Goal: Task Accomplishment & Management: Complete application form

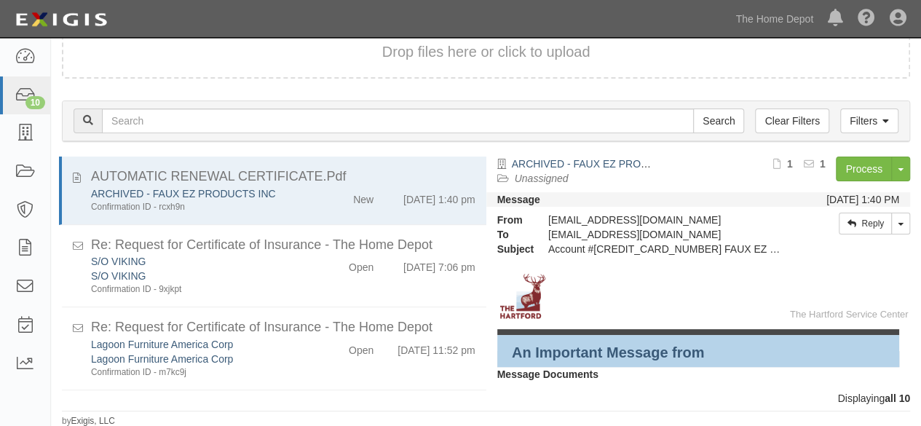
scroll to position [536, 0]
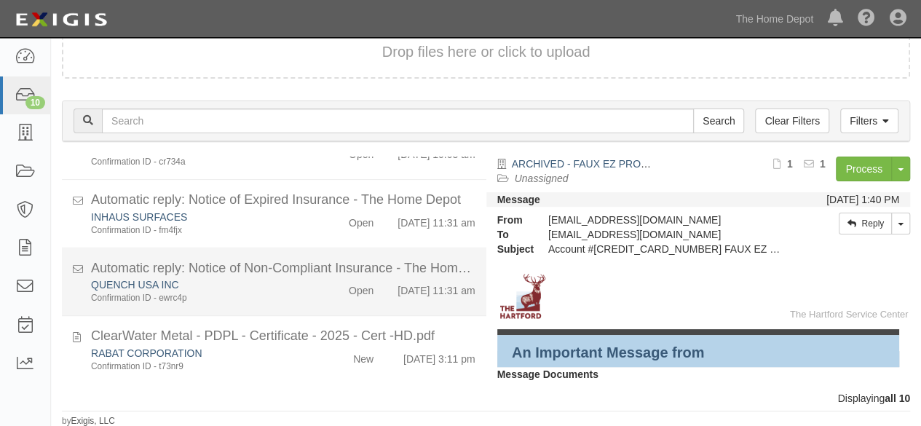
scroll to position [536, 0]
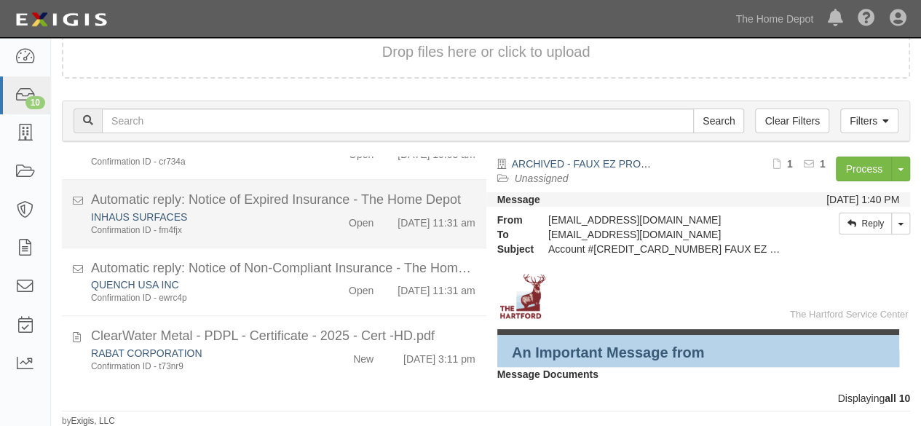
scroll to position [536, 0]
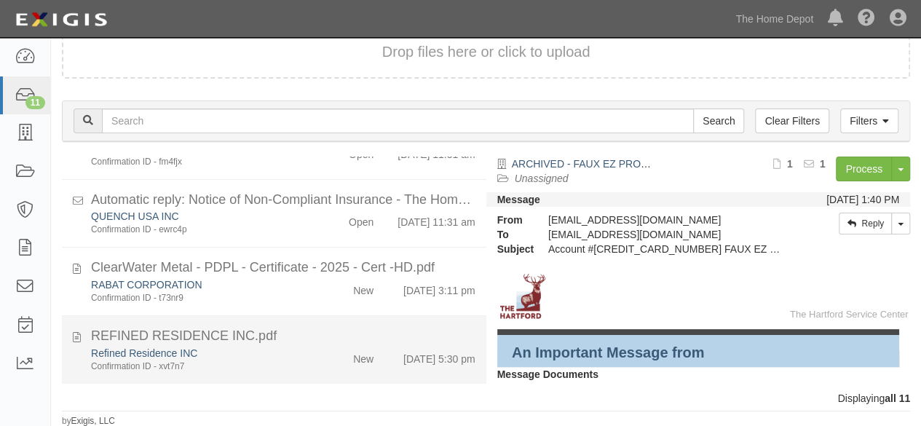
scroll to position [604, 0]
drag, startPoint x: 286, startPoint y: 369, endPoint x: 347, endPoint y: 333, distance: 70.8
click at [286, 369] on div "Confirmation ID - xvt7n7" at bounding box center [198, 367] width 215 height 12
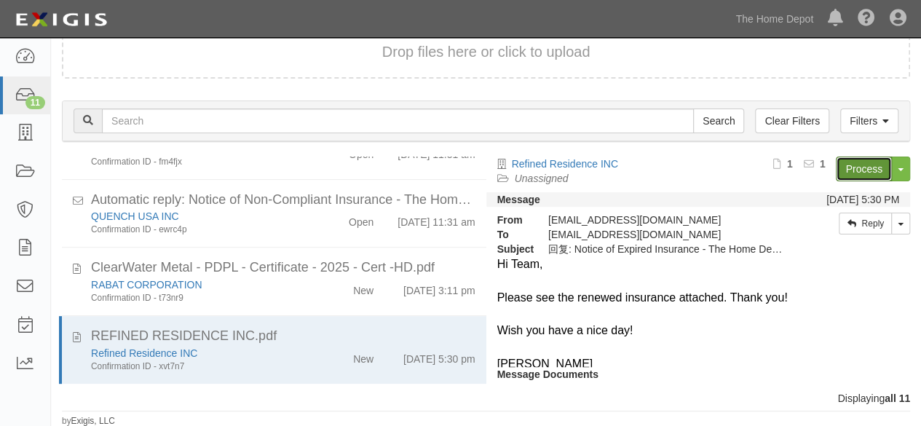
click at [862, 170] on link "Process" at bounding box center [864, 169] width 56 height 25
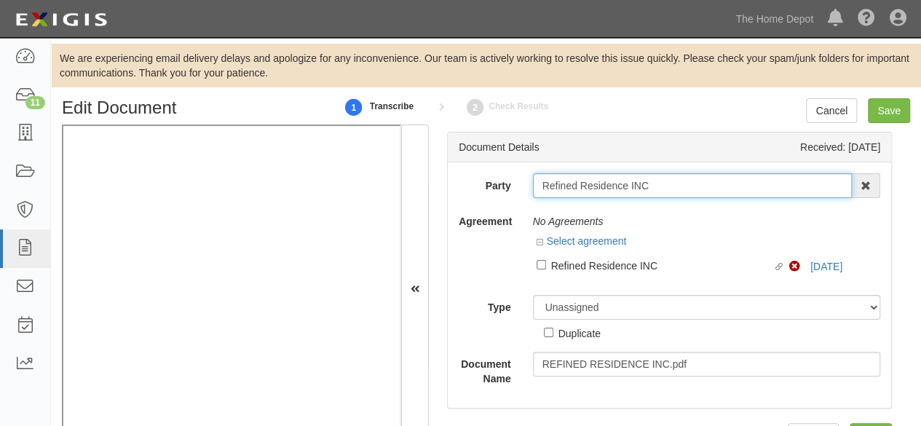
click at [662, 186] on input "Refined Residence INC" at bounding box center [693, 185] width 320 height 25
click at [661, 186] on input "Refined Residence IN" at bounding box center [693, 185] width 320 height 25
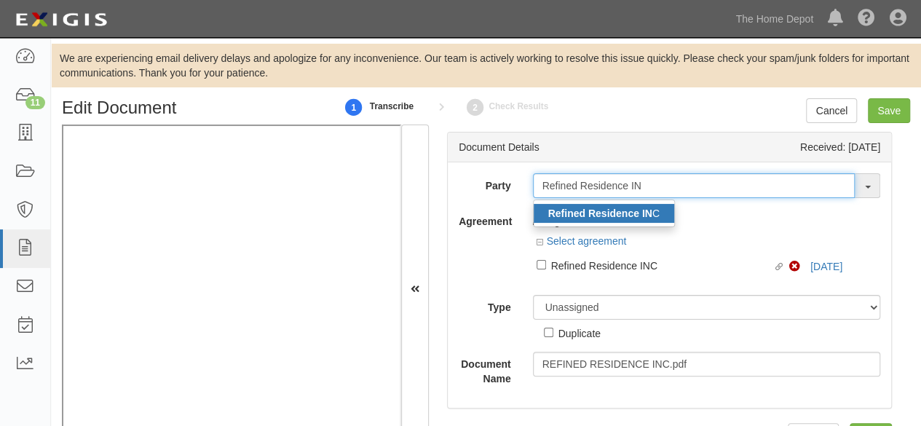
type input "Refined Residence IN"
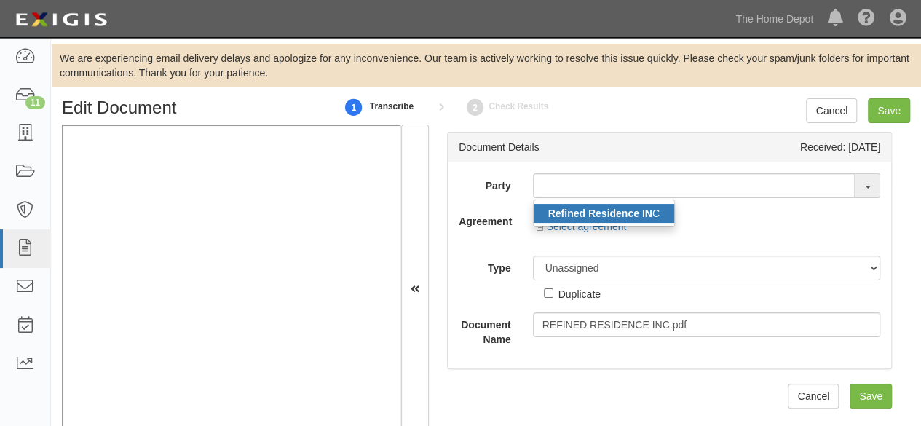
click at [640, 212] on strong "Refined Residence IN" at bounding box center [600, 214] width 104 height 12
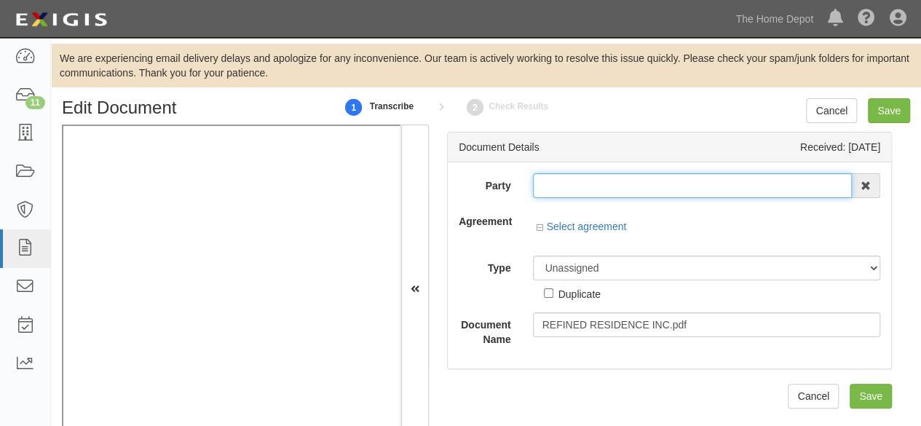
type input "Refined Residence INC"
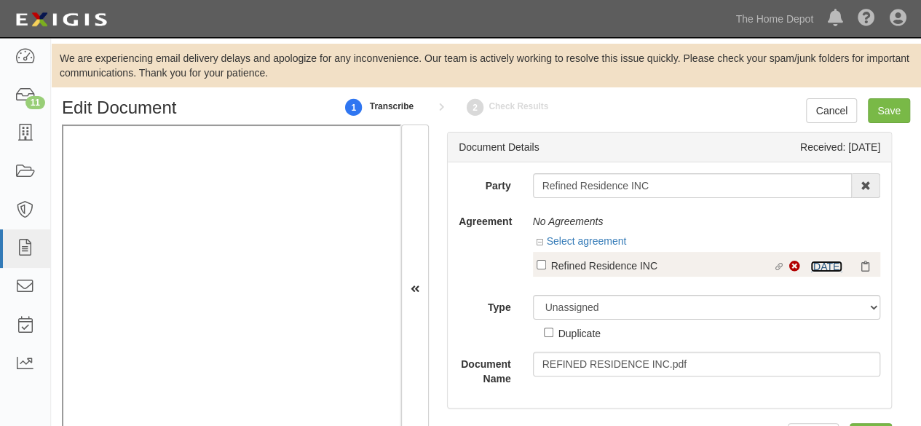
click at [816, 268] on link "8/13/25" at bounding box center [827, 267] width 32 height 12
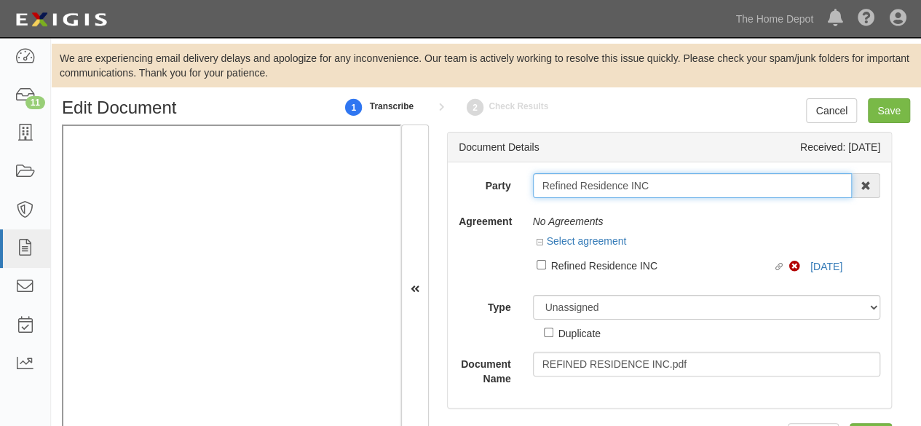
click at [578, 189] on input "Refined Residence INC" at bounding box center [693, 185] width 320 height 25
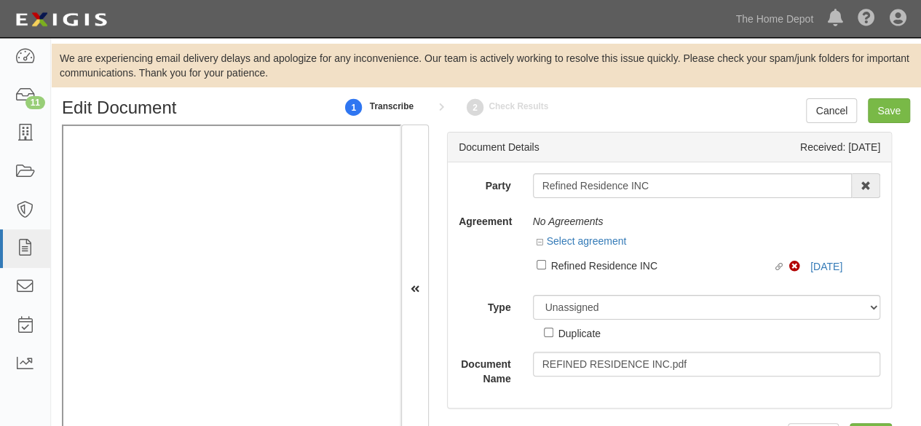
drag, startPoint x: 580, startPoint y: 271, endPoint x: 572, endPoint y: 286, distance: 16.9
click at [581, 271] on div "Refined Residence INC" at bounding box center [662, 265] width 222 height 16
click at [546, 269] on input "Linked agreement Refined Residence INC Linked agreement" at bounding box center [541, 264] width 9 height 9
checkbox input "true"
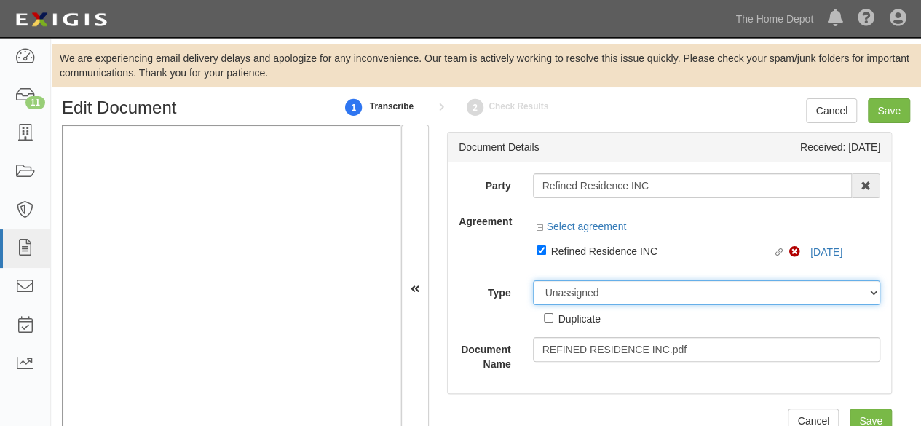
click at [571, 295] on div "Party Refined Residence INC Refined Residence IN C 1000576868 Ontario Inc. 10 S…" at bounding box center [670, 272] width 422 height 198
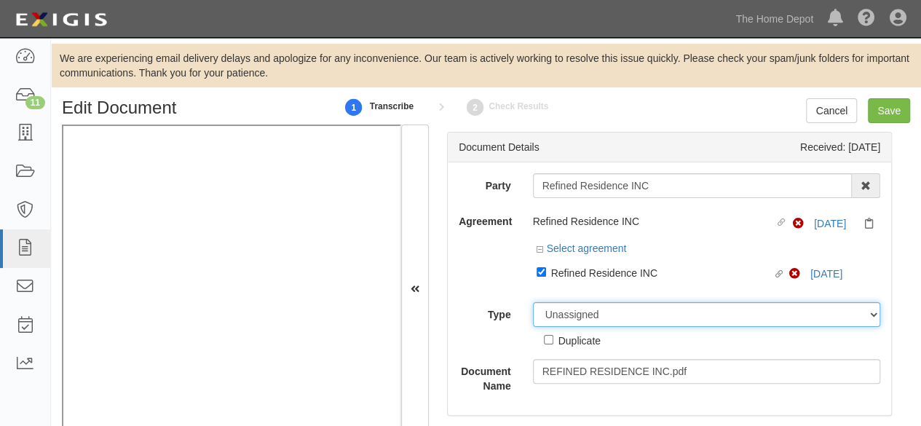
select select "CertificateDetail"
click at [533, 302] on select "Unassigned Binder Cancellation Notice Certificate Contract Endorsement Insuranc…" at bounding box center [707, 314] width 348 height 25
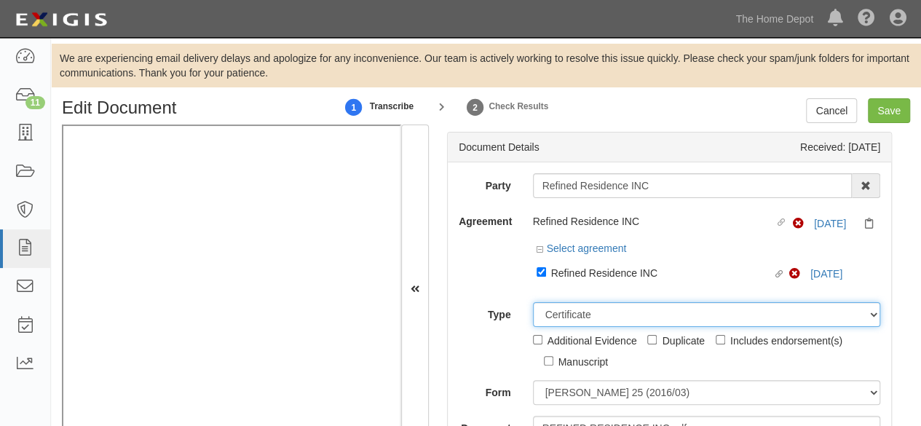
scroll to position [146, 0]
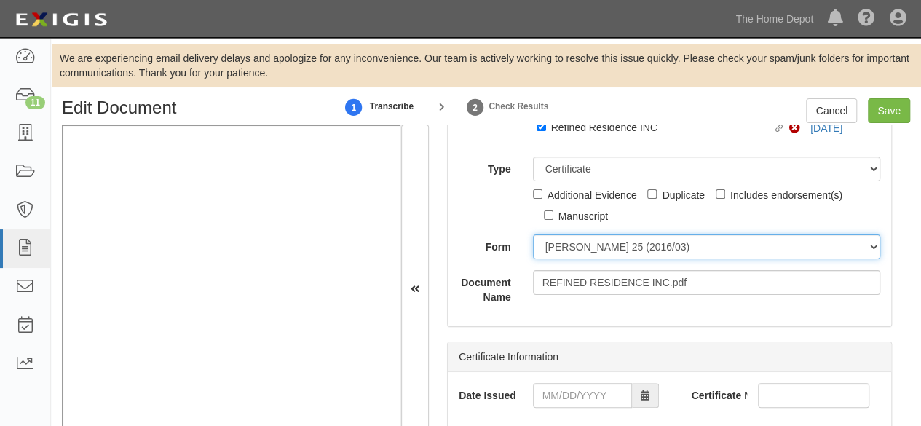
click at [586, 241] on select "ACORD 25 (2016/03) ACORD 101 ACORD 855 NY (2014/05) General" at bounding box center [707, 247] width 348 height 25
select select "GeneralFormDetail"
click at [533, 235] on select "ACORD 25 (2016/03) ACORD 101 ACORD 855 NY (2014/05) General" at bounding box center [707, 247] width 348 height 25
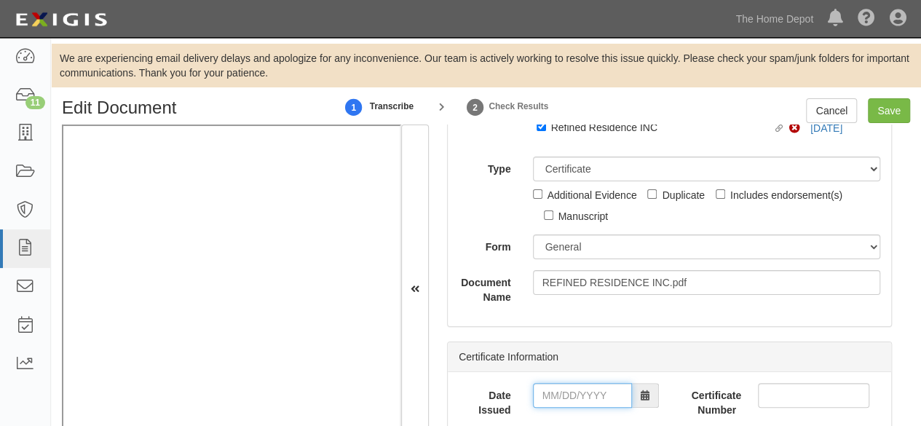
click at [562, 397] on input "Date Issued" at bounding box center [582, 395] width 99 height 25
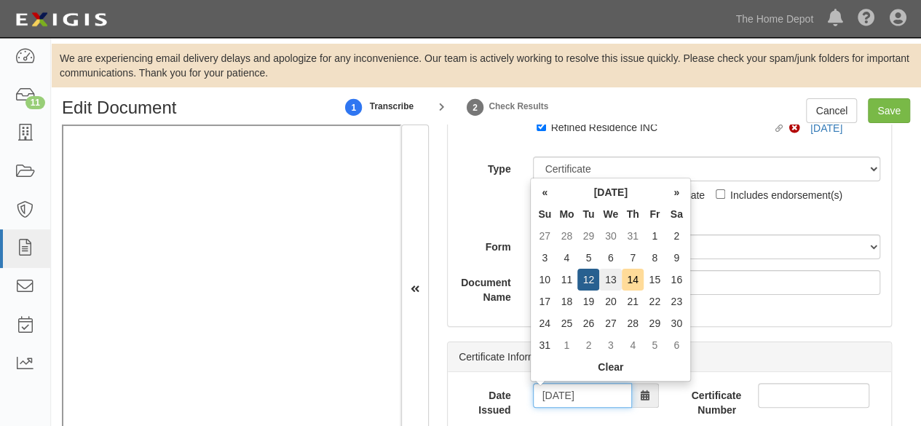
type input "08/13/2025"
click at [613, 280] on td "13" at bounding box center [610, 280] width 23 height 22
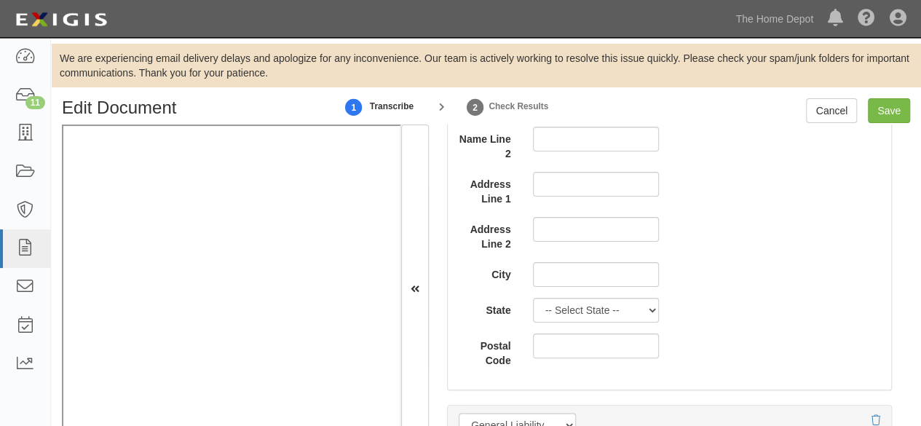
scroll to position [1165, 0]
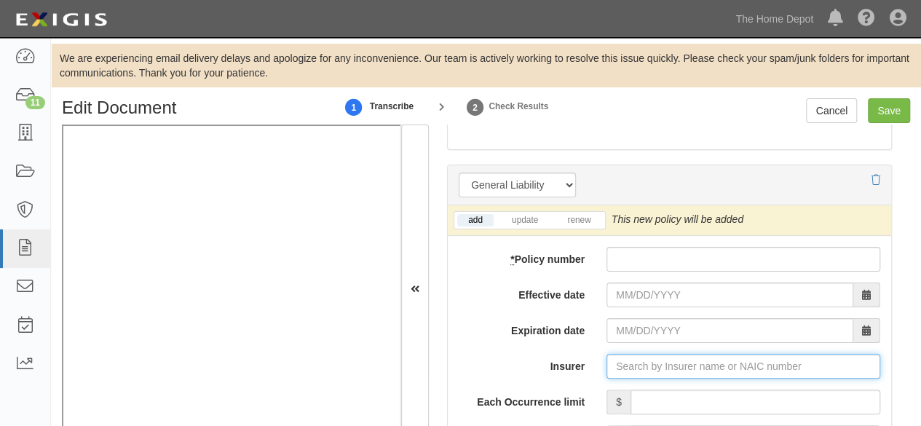
click at [625, 358] on input "Insurer" at bounding box center [744, 366] width 274 height 25
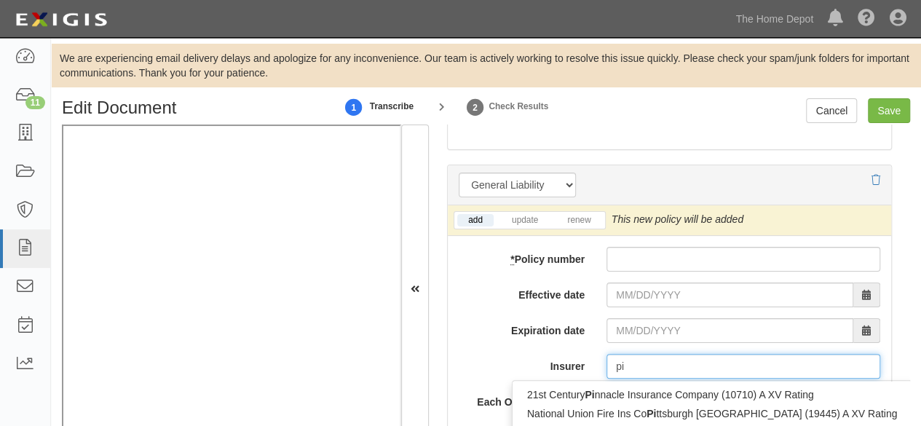
type input "pin"
type input "ping An Health Ins Co of China Ltd (0) A- XII Rating"
type input "ping"
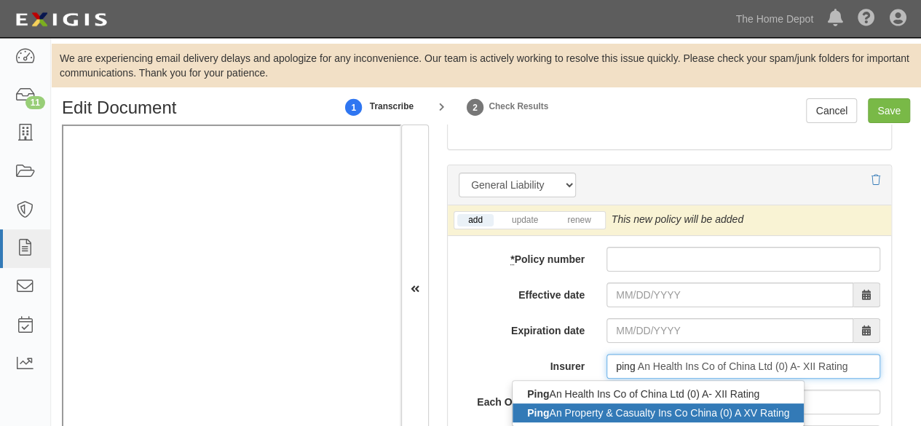
click at [567, 412] on div "Ping An Property & Casualty Ins Co China (0) A XV Rating" at bounding box center [658, 413] width 291 height 19
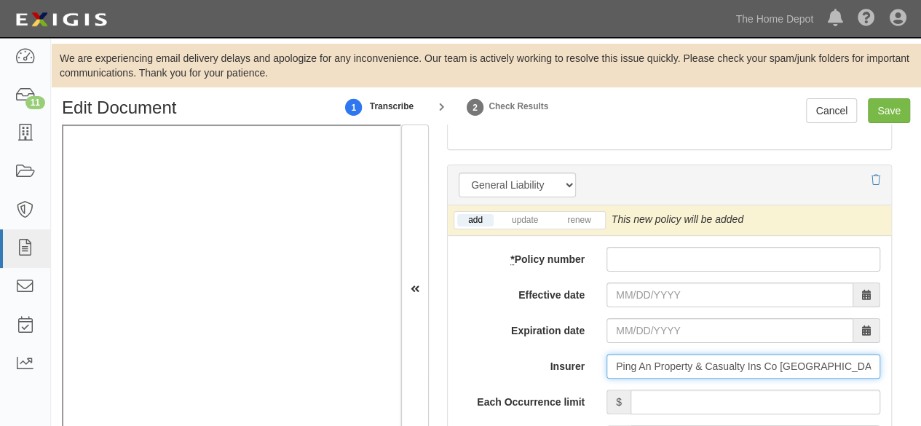
type input "Ping An Property & Casualty Ins Co China (0) A XV Rating"
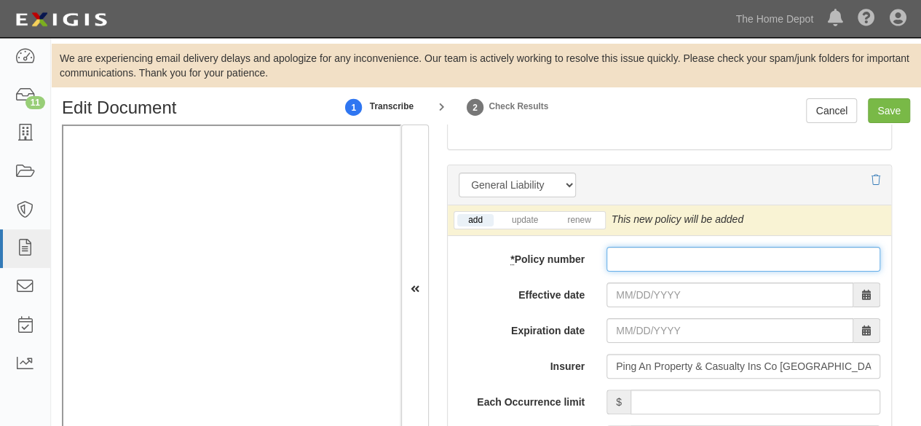
click at [634, 249] on input "* Policy number" at bounding box center [744, 259] width 274 height 25
paste input "10520006800045851135"
type input "10520006800045851135"
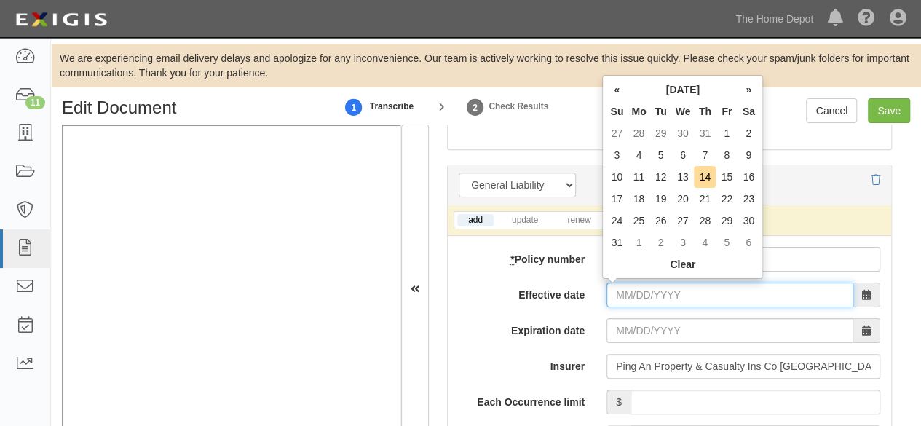
click at [639, 290] on input "Effective date" at bounding box center [730, 295] width 247 height 25
type input "08/14/2025"
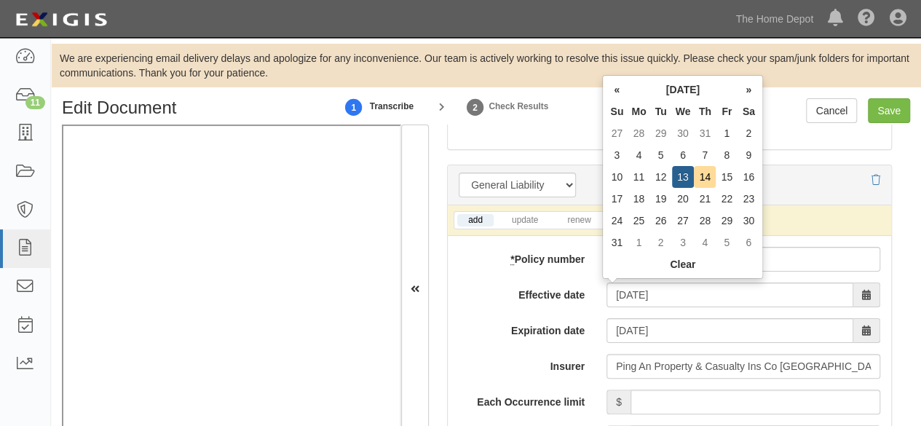
drag, startPoint x: 709, startPoint y: 178, endPoint x: 688, endPoint y: 240, distance: 65.0
click at [709, 178] on td "14" at bounding box center [705, 177] width 22 height 22
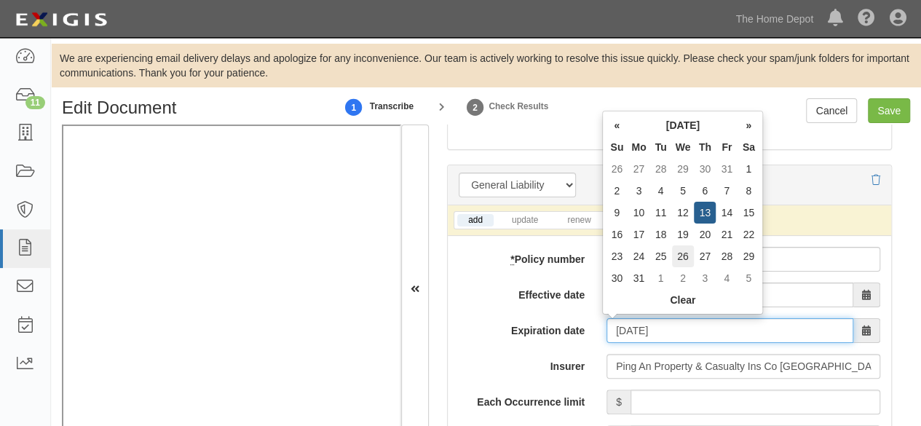
drag, startPoint x: 626, startPoint y: 330, endPoint x: 680, endPoint y: 262, distance: 86.1
click at [631, 321] on input "08/14/2026" at bounding box center [730, 330] width 247 height 25
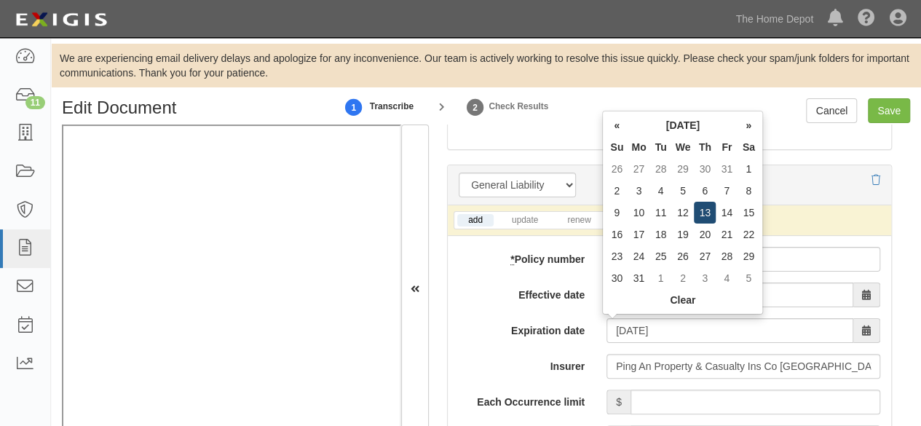
click at [708, 212] on td "13" at bounding box center [705, 213] width 22 height 22
type input "08/13/2026"
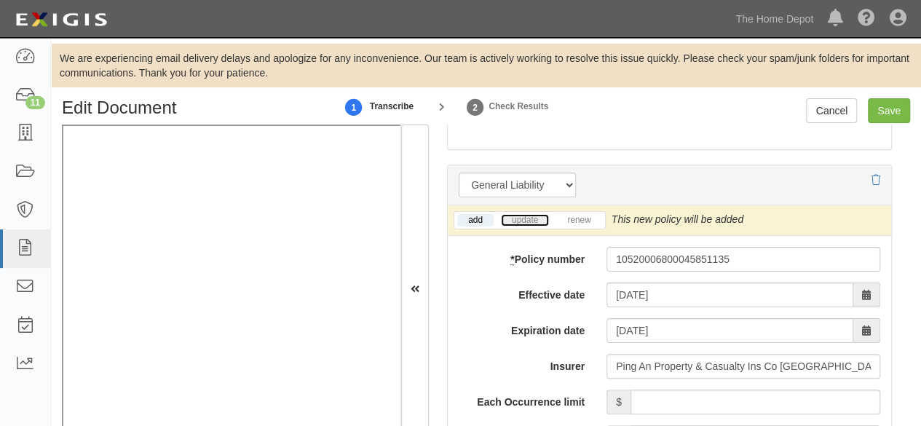
click at [527, 216] on link "update" at bounding box center [525, 220] width 48 height 12
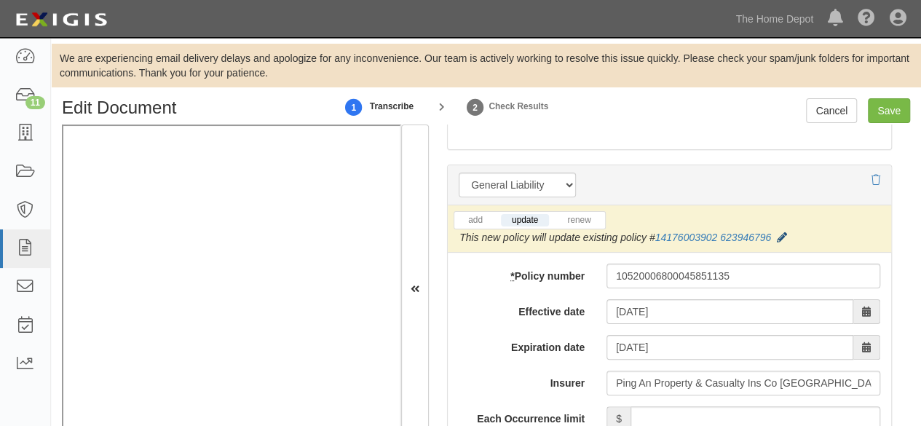
click at [777, 234] on icon at bounding box center [782, 238] width 10 height 10
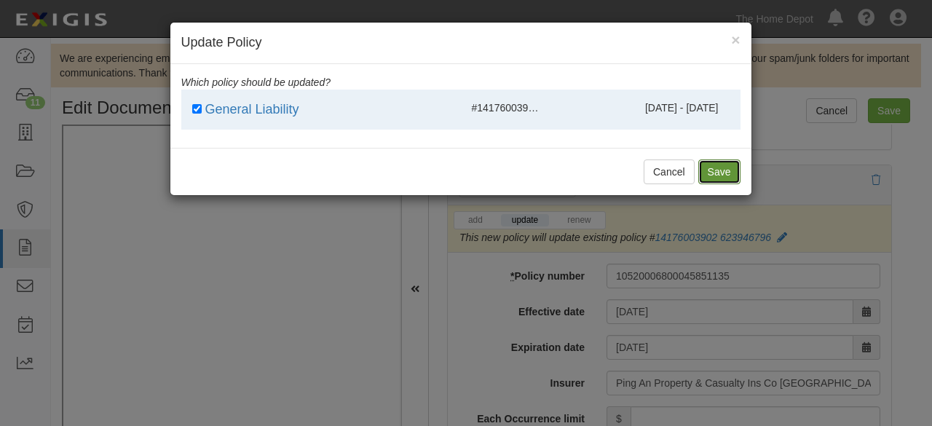
click at [728, 171] on button "Save" at bounding box center [719, 172] width 42 height 25
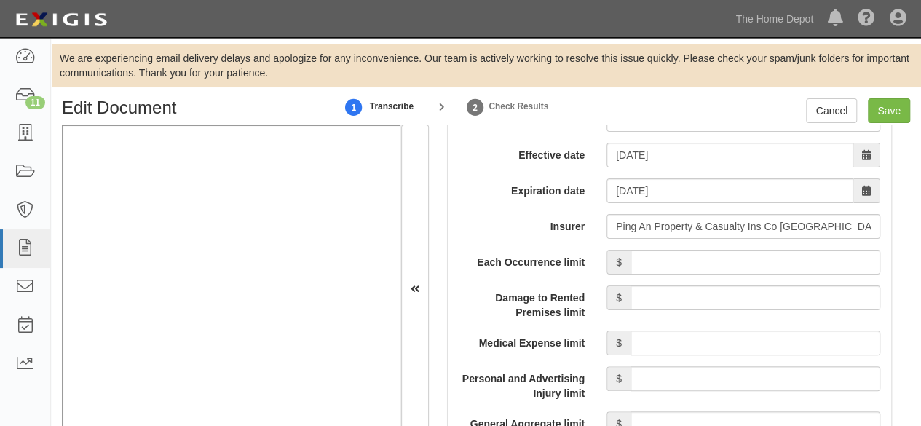
scroll to position [1384, 0]
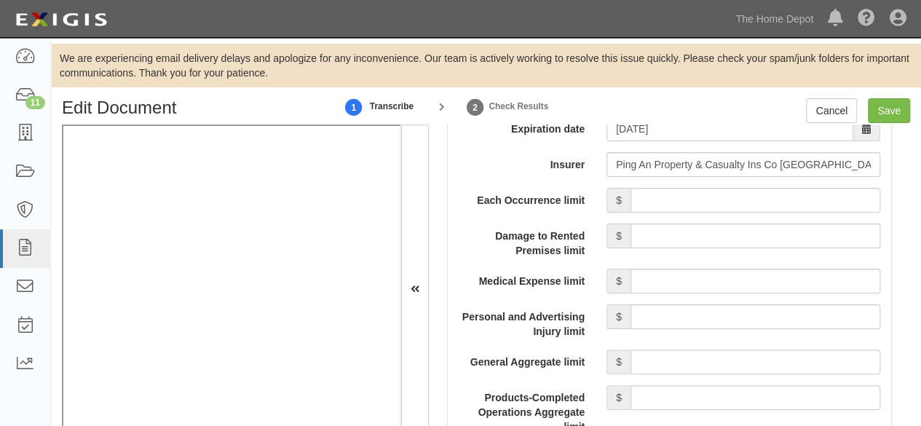
drag, startPoint x: 779, startPoint y: 182, endPoint x: 774, endPoint y: 190, distance: 9.9
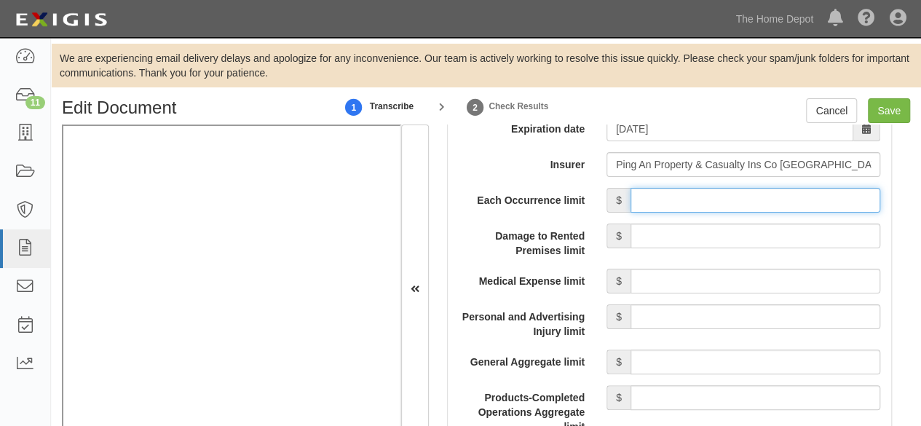
drag, startPoint x: 772, startPoint y: 193, endPoint x: 752, endPoint y: 208, distance: 25.1
click at [772, 193] on input "Each Occurrence limit" at bounding box center [756, 200] width 250 height 25
type input "4,000,000"
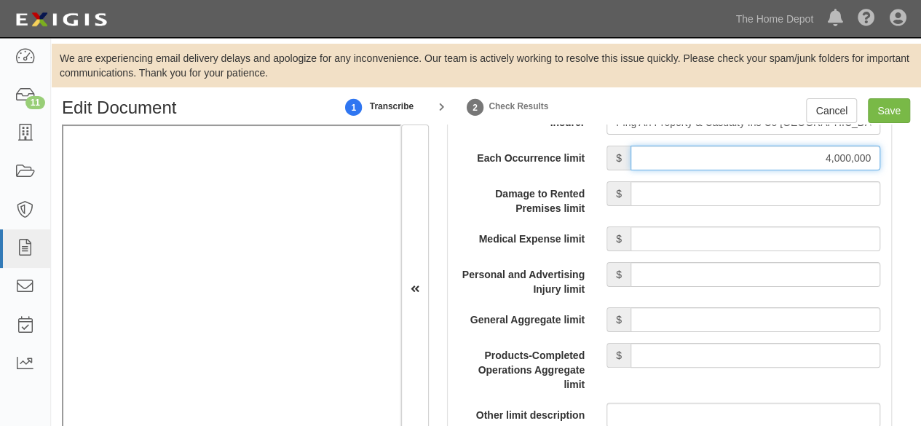
scroll to position [1530, 0]
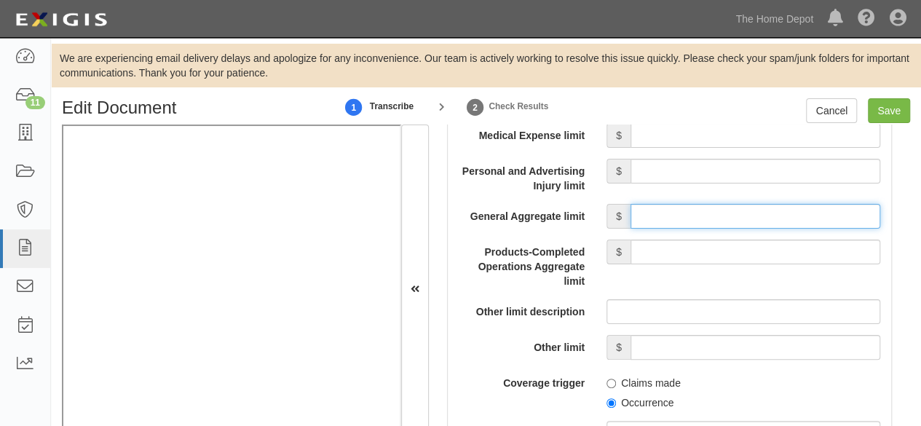
click at [647, 212] on input "General Aggregate limit" at bounding box center [756, 216] width 250 height 25
type input "4,000,000"
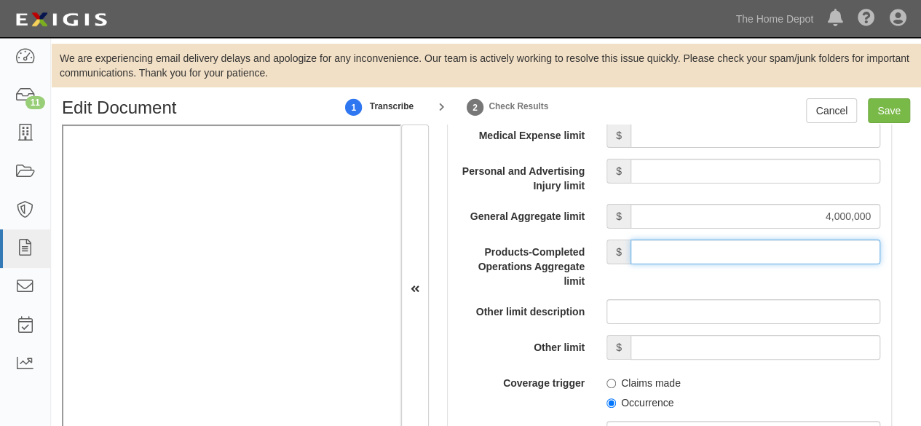
click at [702, 247] on input "Products-Completed Operations Aggregate limit" at bounding box center [756, 252] width 250 height 25
type input "4,000,000"
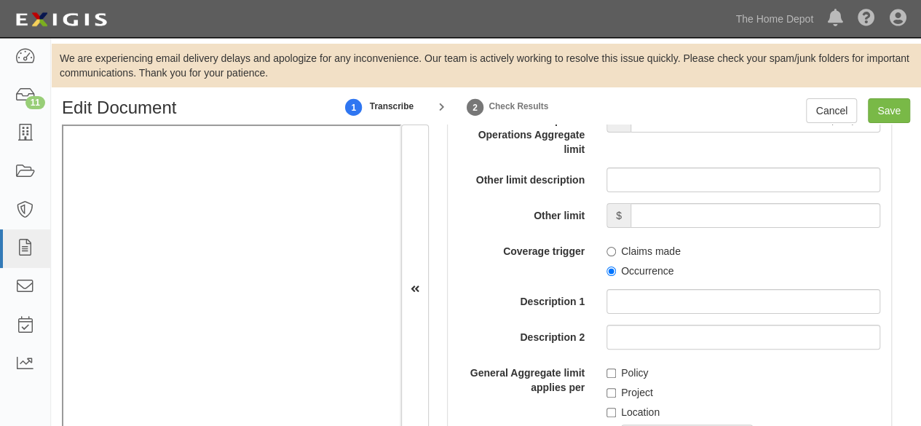
scroll to position [1675, 0]
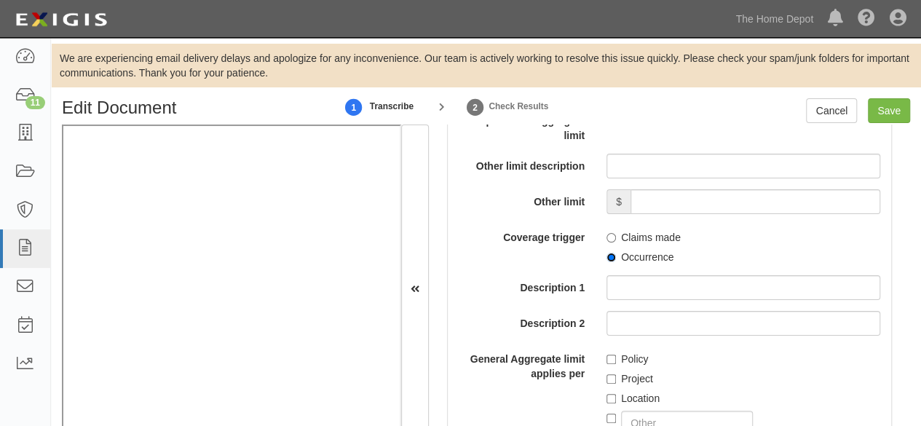
click at [607, 253] on input "Occurrence" at bounding box center [611, 257] width 9 height 9
radio input "true"
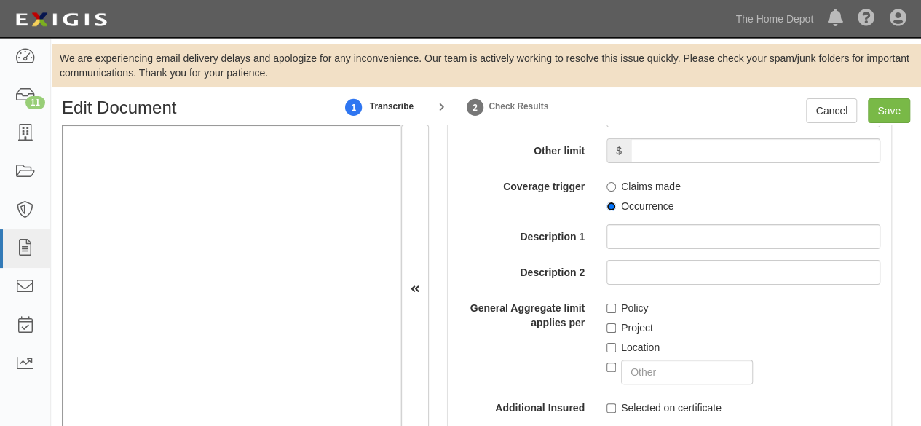
scroll to position [1748, 0]
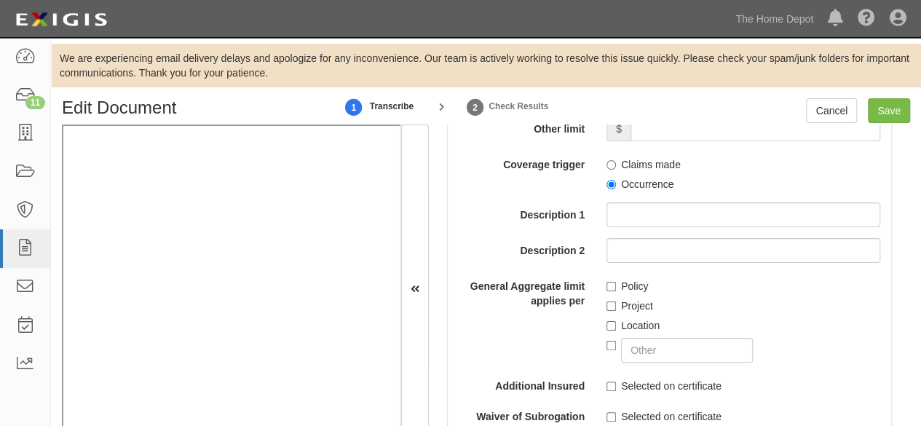
click at [612, 283] on label "Policy" at bounding box center [628, 286] width 42 height 15
click at [609, 286] on input "Policy" at bounding box center [611, 286] width 9 height 9
checkbox input "true"
click at [890, 109] on input "Save" at bounding box center [889, 110] width 42 height 25
type input "4000000"
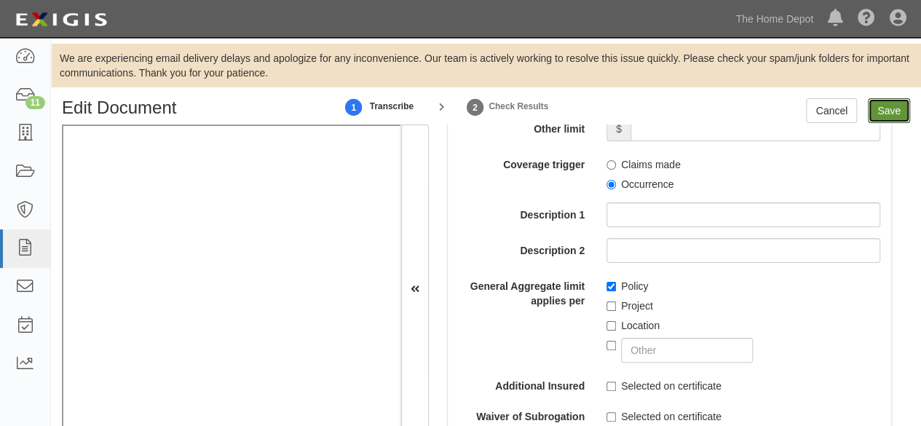
type input "4000000"
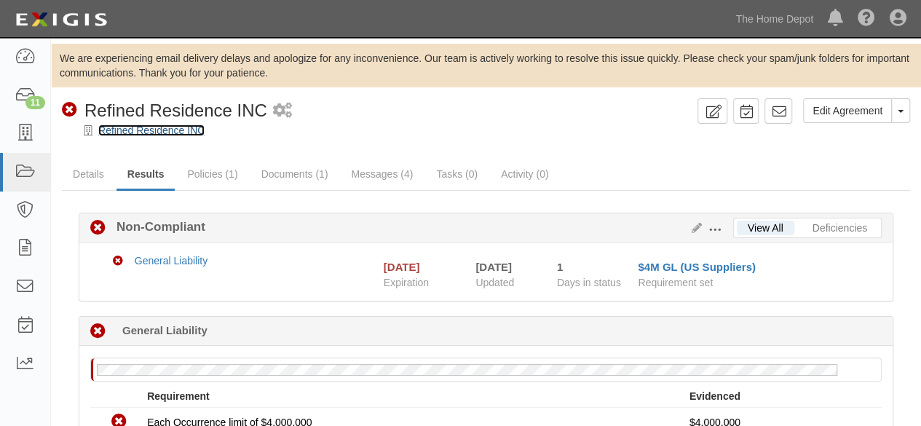
click at [137, 135] on link "Refined Residence INC" at bounding box center [151, 131] width 106 height 12
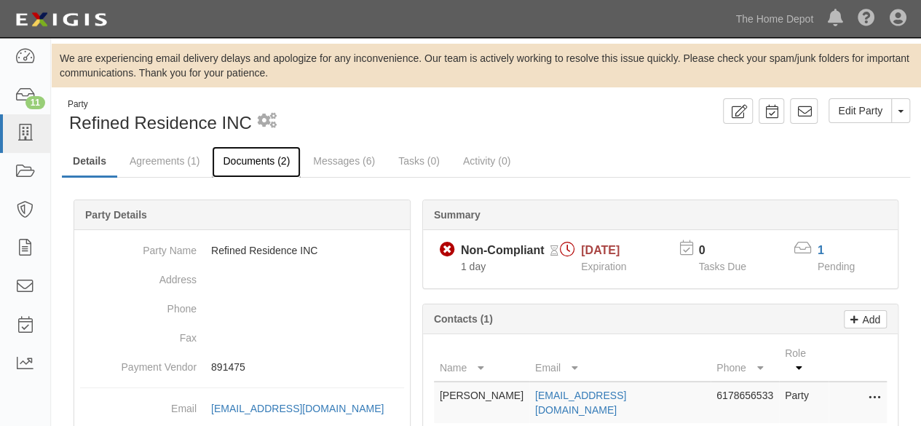
click at [252, 158] on link "Documents (2)" at bounding box center [256, 161] width 89 height 31
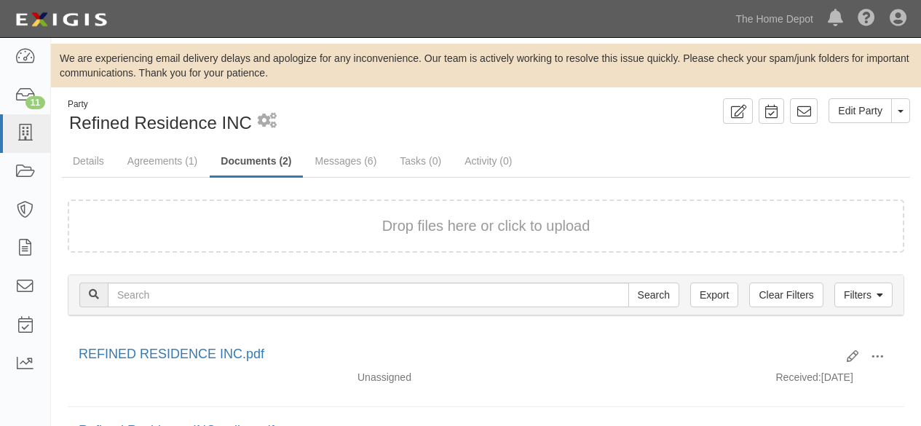
scroll to position [141, 0]
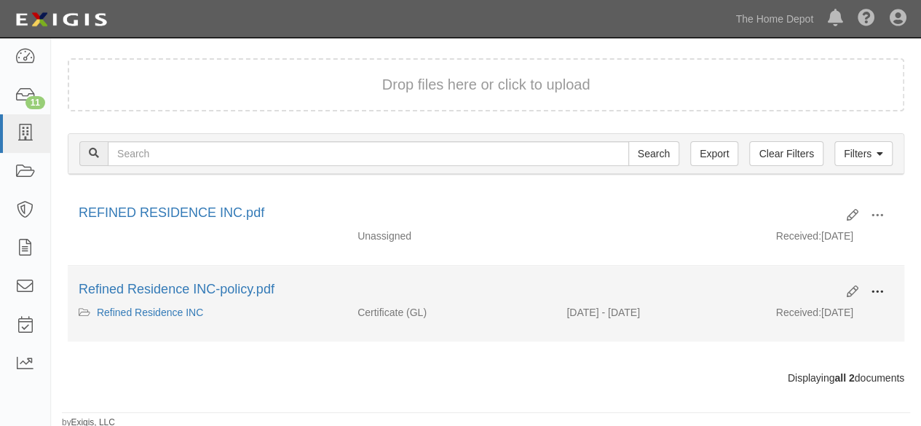
click at [880, 289] on span at bounding box center [877, 292] width 13 height 13
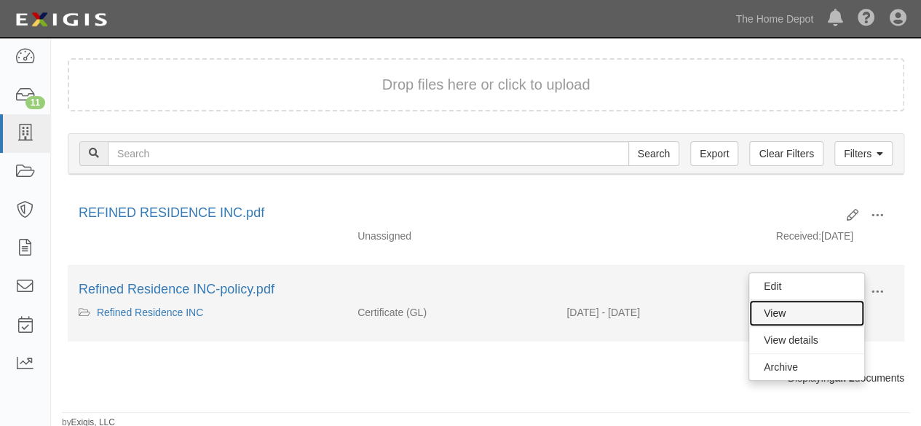
click at [832, 310] on link "View" at bounding box center [806, 313] width 115 height 26
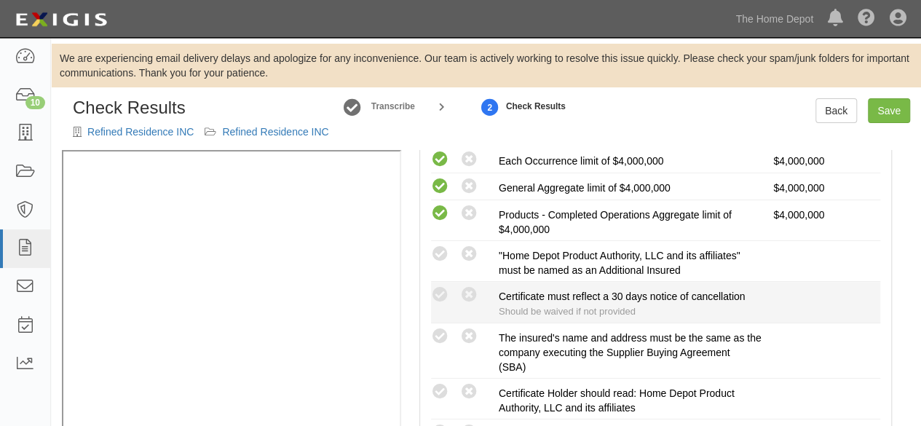
scroll to position [364, 0]
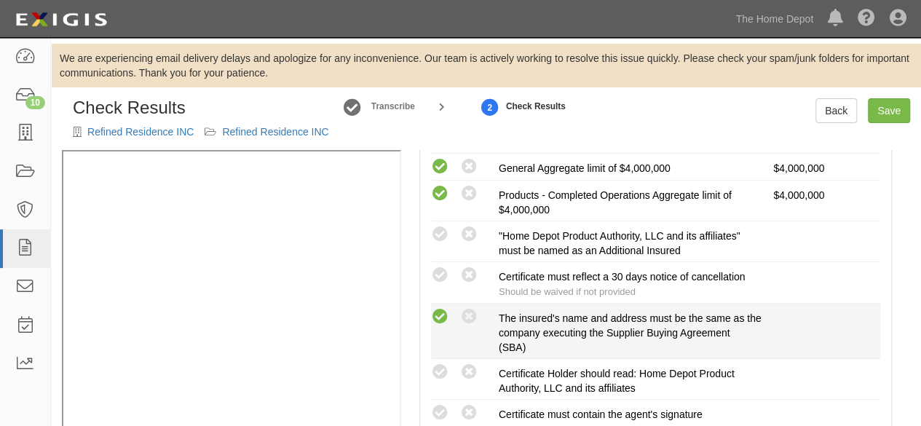
click at [439, 315] on icon at bounding box center [440, 317] width 18 height 18
radio input "true"
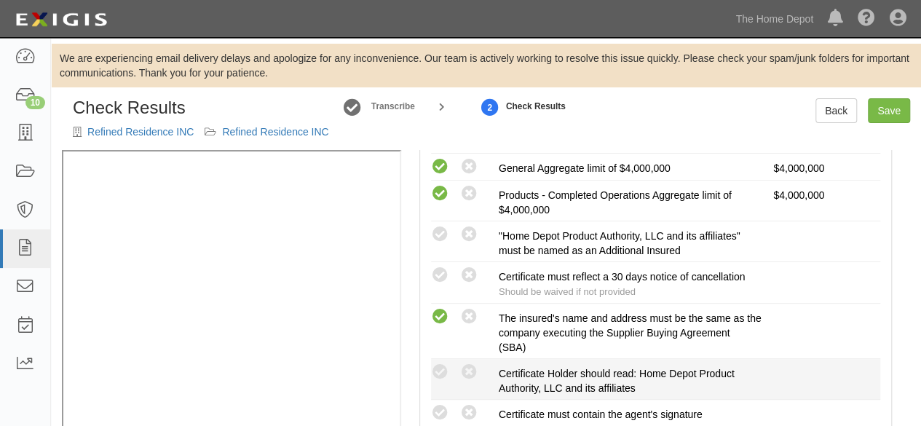
drag, startPoint x: 437, startPoint y: 411, endPoint x: 447, endPoint y: 393, distance: 20.9
click at [446, 400] on li "Compliant Waived: Non-Compliant Certificate must contain the agent's signature" at bounding box center [655, 413] width 449 height 27
click at [441, 366] on icon at bounding box center [440, 372] width 18 height 18
radio input "true"
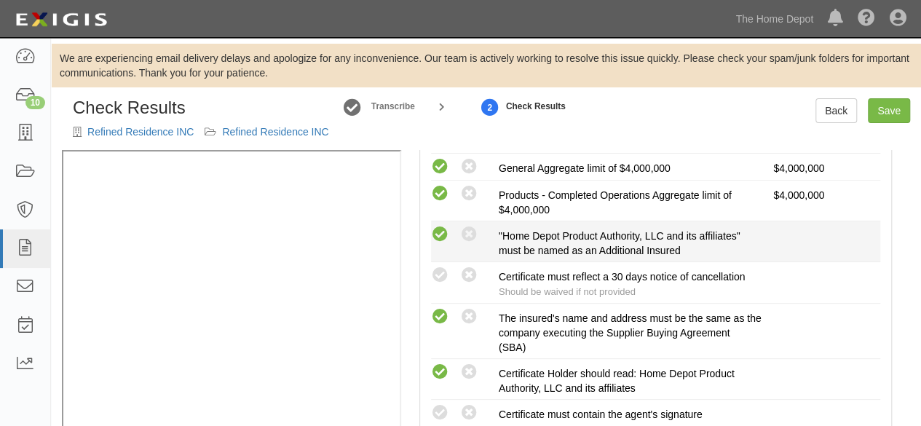
click at [447, 232] on icon at bounding box center [440, 235] width 18 height 18
radio input "true"
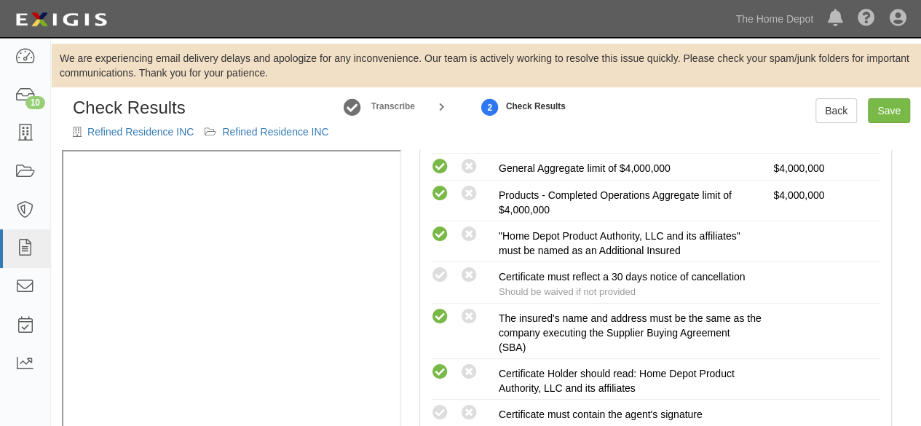
drag, startPoint x: 444, startPoint y: 272, endPoint x: 396, endPoint y: 308, distance: 59.9
click at [440, 277] on icon at bounding box center [440, 276] width 18 height 18
radio input "true"
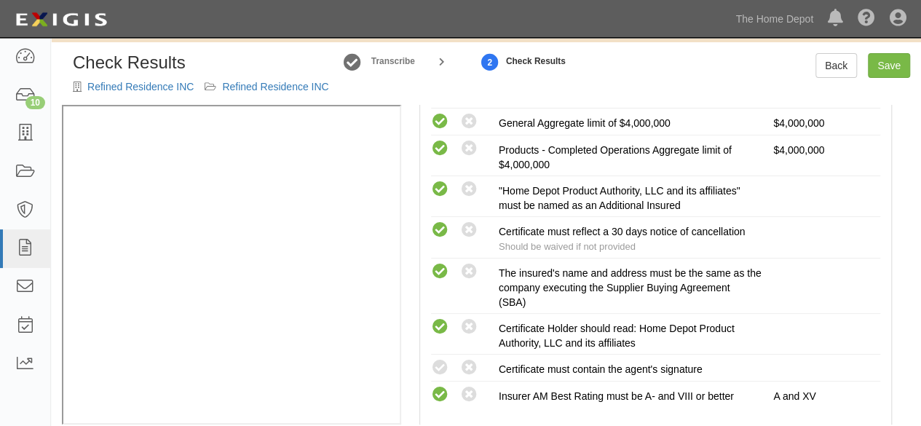
scroll to position [64, 0]
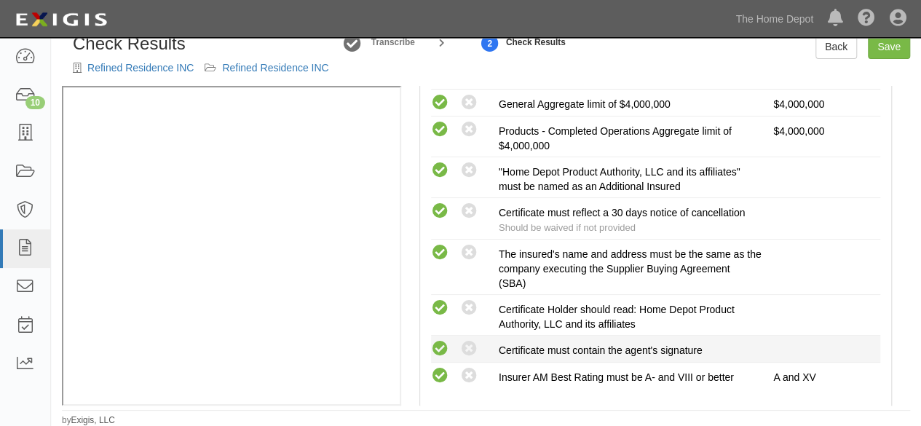
click at [443, 347] on icon at bounding box center [440, 349] width 18 height 18
radio input "true"
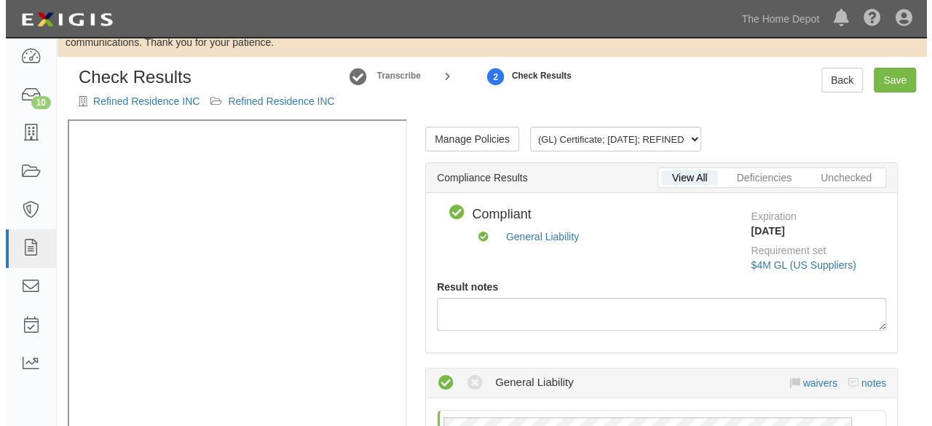
scroll to position [0, 0]
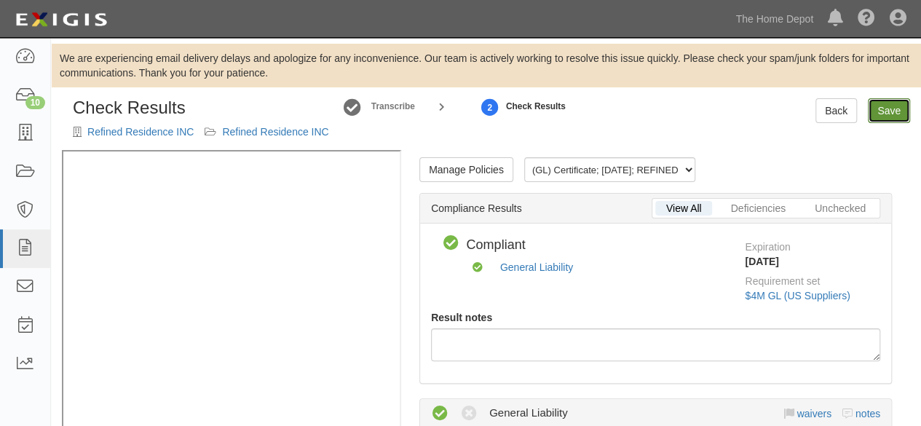
click at [890, 113] on link "Save" at bounding box center [889, 110] width 42 height 25
radio input "true"
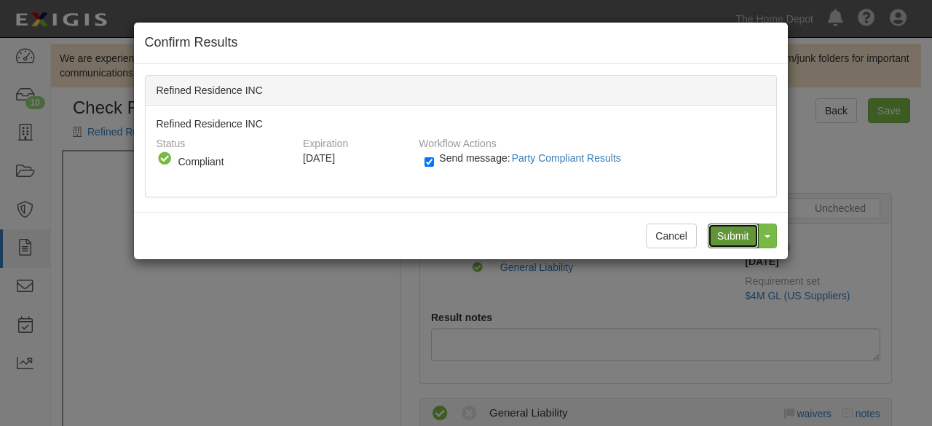
drag, startPoint x: 727, startPoint y: 237, endPoint x: 727, endPoint y: 256, distance: 18.2
click at [727, 238] on input "Submit" at bounding box center [733, 236] width 51 height 25
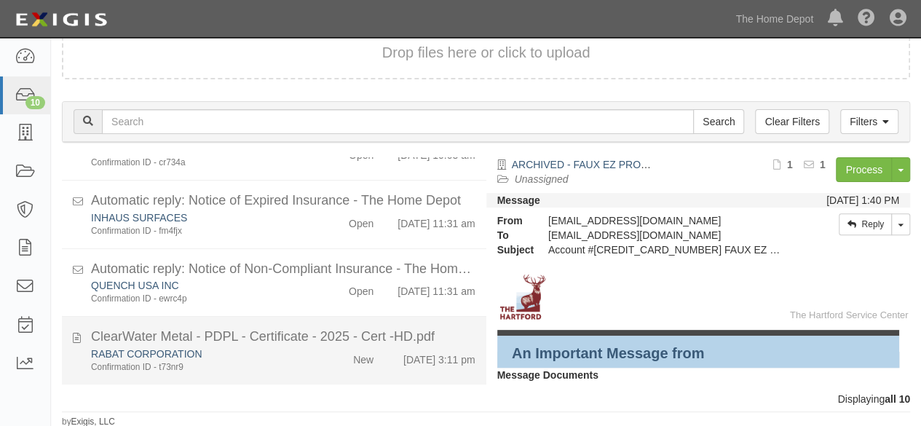
scroll to position [536, 0]
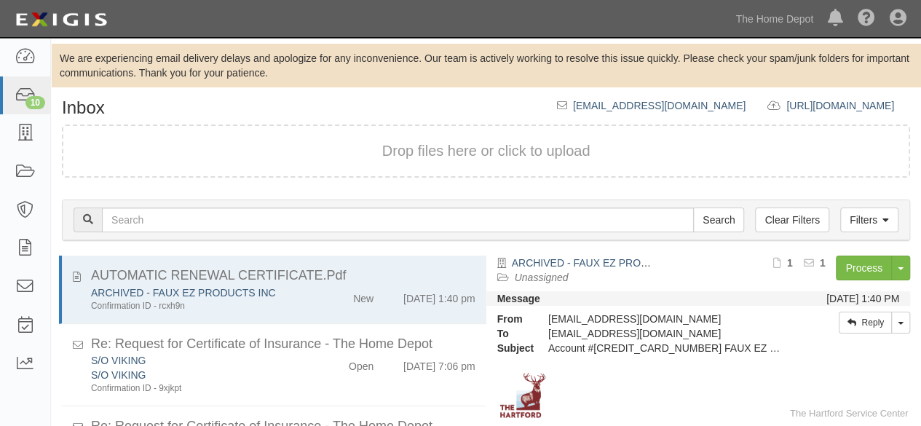
scroll to position [99, 0]
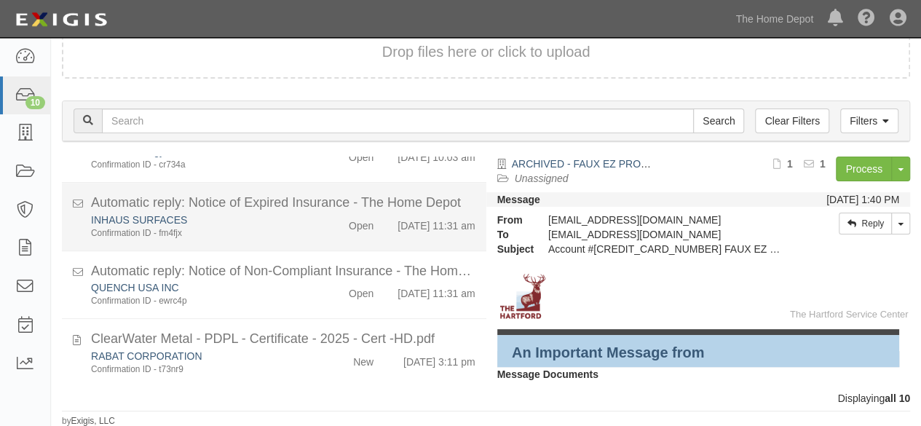
scroll to position [536, 0]
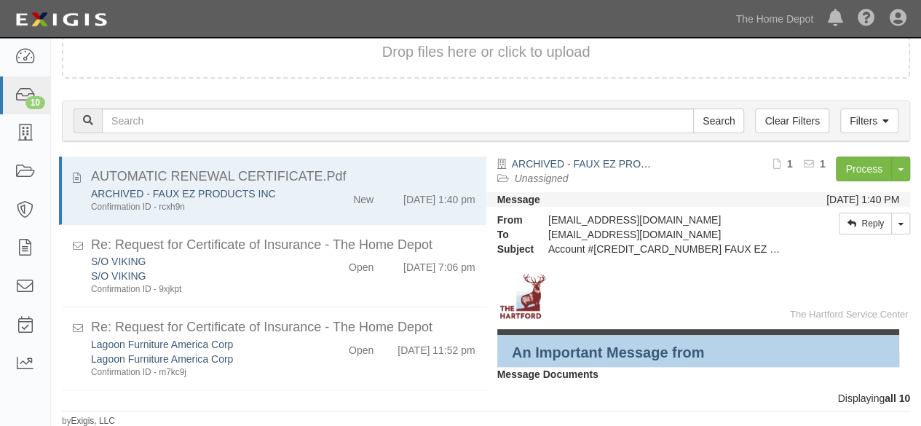
scroll to position [536, 0]
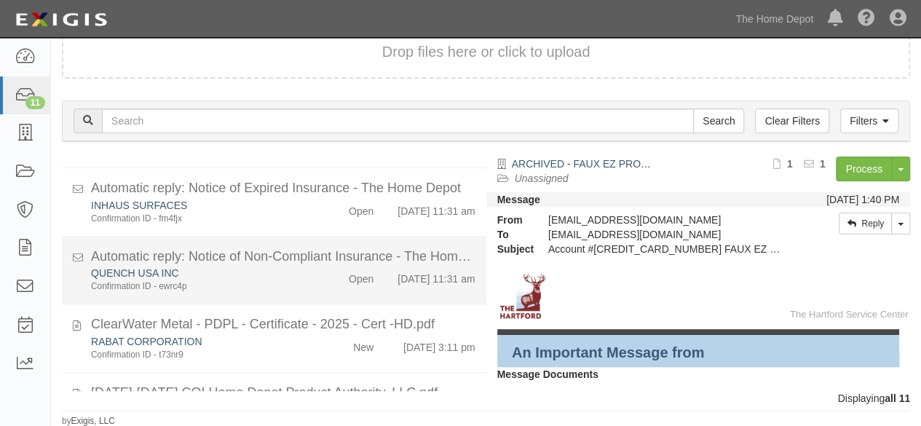
scroll to position [604, 0]
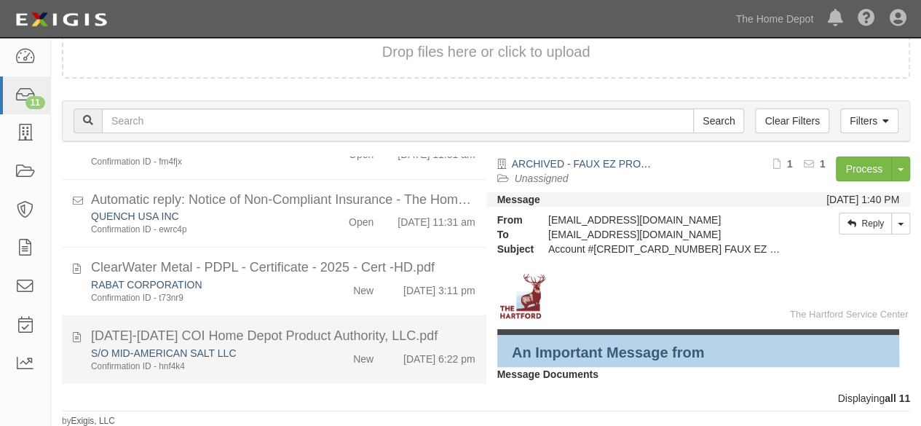
click at [293, 371] on div "Confirmation ID - hnf4k4" at bounding box center [198, 367] width 215 height 12
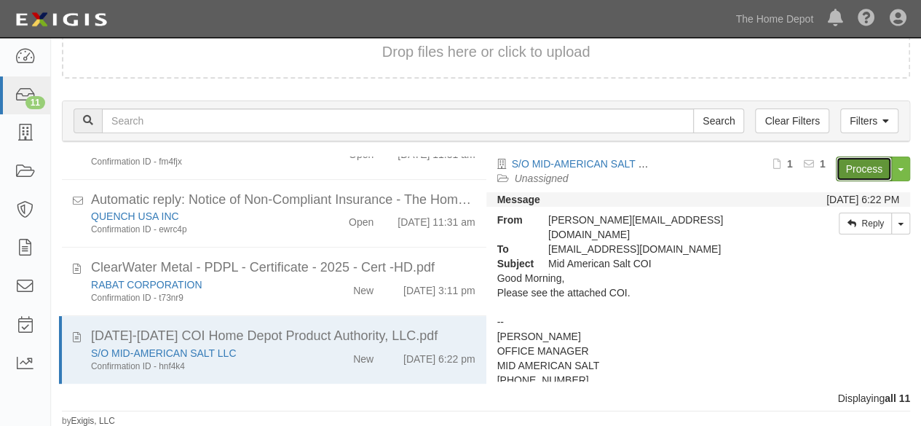
click at [854, 173] on link "Process" at bounding box center [864, 169] width 56 height 25
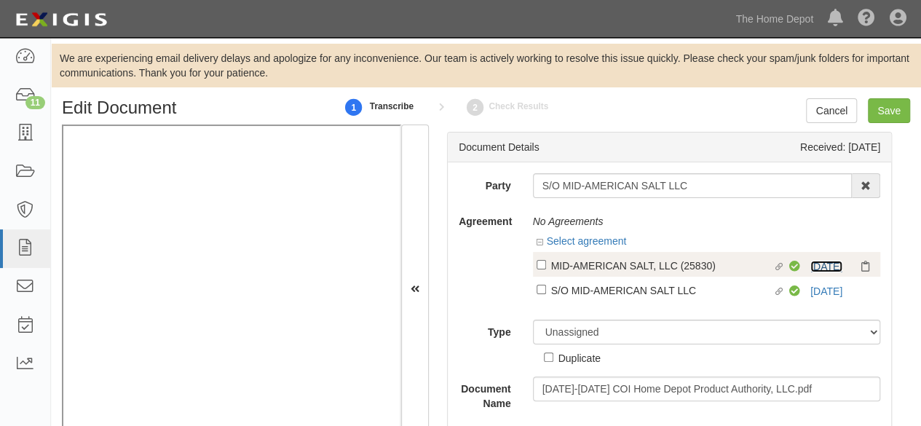
click at [817, 264] on link "[DATE]" at bounding box center [827, 267] width 32 height 12
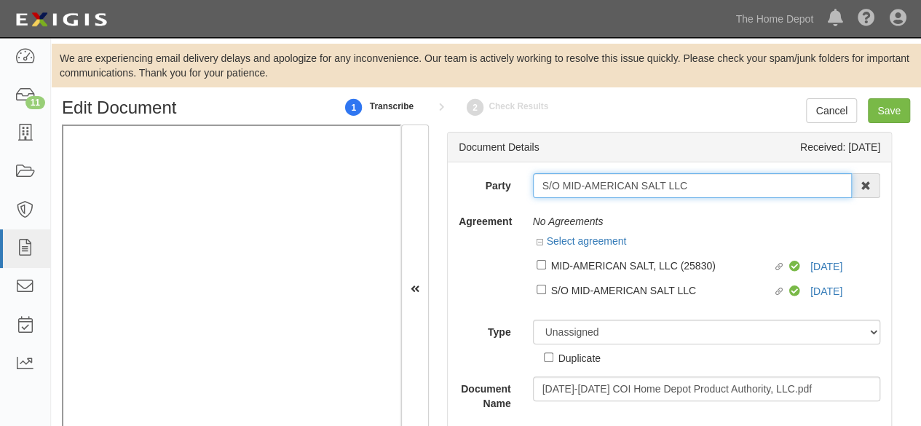
click at [693, 182] on input "S/O MID-AMERICAN SALT LLC" at bounding box center [693, 185] width 320 height 25
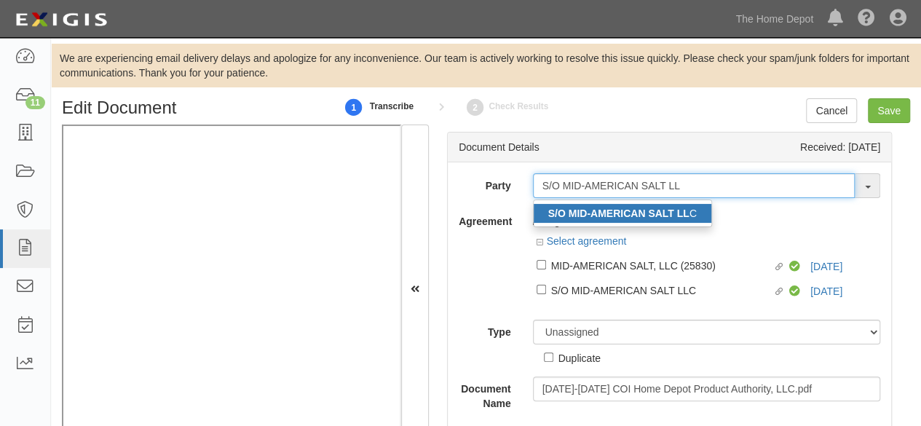
type input "S/O MID-AMERICAN SALT LL"
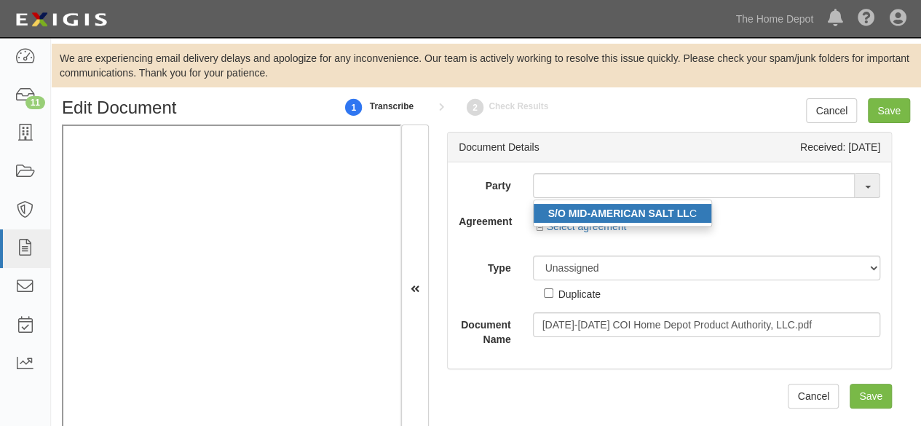
click at [629, 215] on strong "S/O MID-AMERICAN SALT LL" at bounding box center [618, 214] width 141 height 12
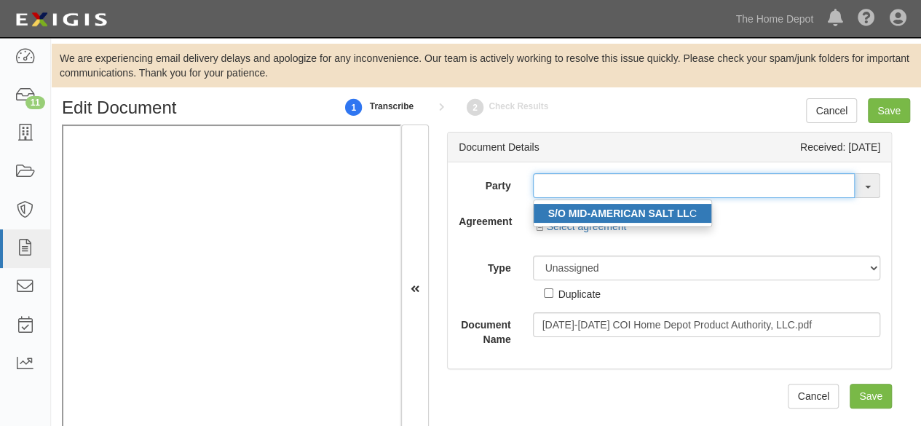
type input "S/O MID-AMERICAN SALT LLC"
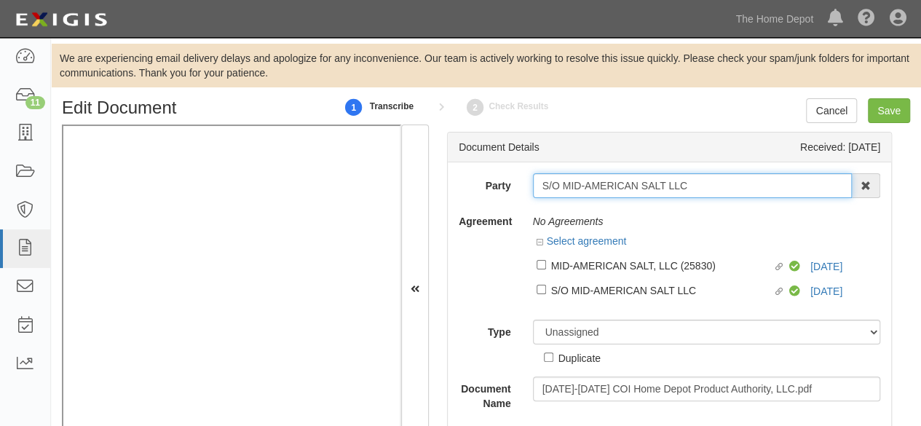
click at [602, 189] on input "S/O MID-AMERICAN SALT LLC" at bounding box center [693, 185] width 320 height 25
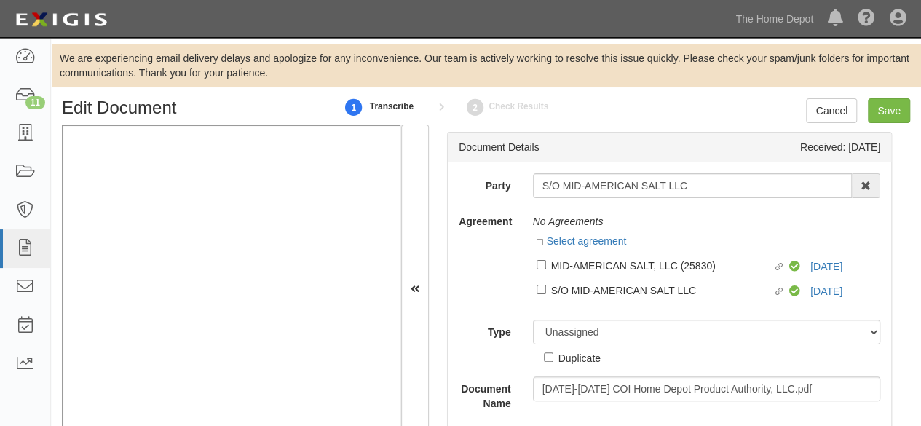
click at [410, 15] on div "Dashboard 11 Inbox Parties Agreements Coverages Documents Messages Tasks Report…" at bounding box center [461, 18] width 900 height 37
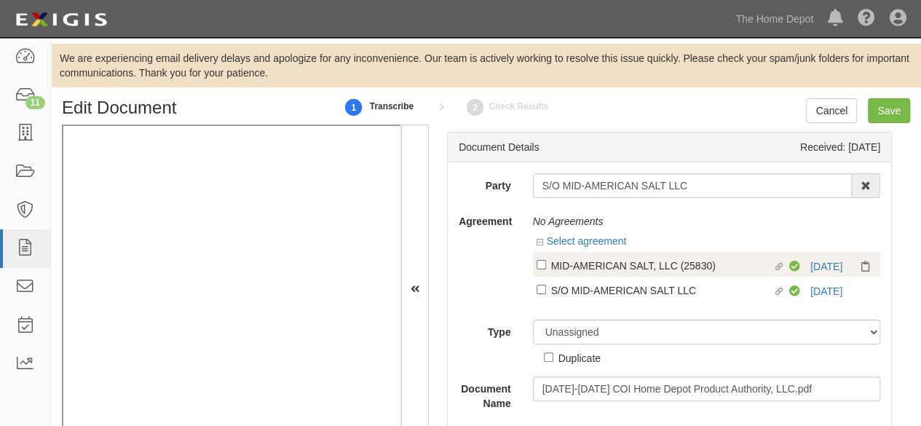
click at [619, 267] on div "MID-AMERICAN SALT, LLC (25830)" at bounding box center [662, 265] width 222 height 16
click at [546, 267] on input "Linked agreement MID-AMERICAN SALT, LLC (25830) Linked agreement" at bounding box center [541, 264] width 9 height 9
checkbox input "true"
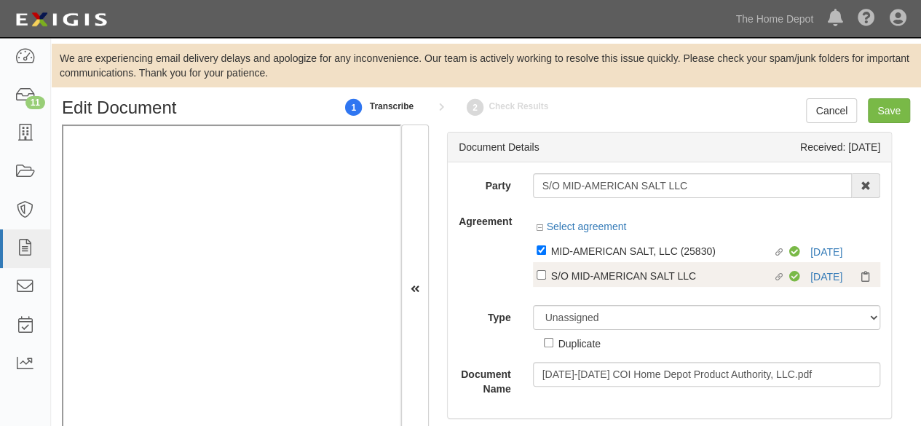
click at [611, 259] on div "S/O MID-AMERICAN SALT LLC" at bounding box center [662, 251] width 222 height 16
click at [546, 255] on input "Linked agreement S/O MID-AMERICAN SALT LLC Linked agreement" at bounding box center [541, 249] width 9 height 9
checkbox input "true"
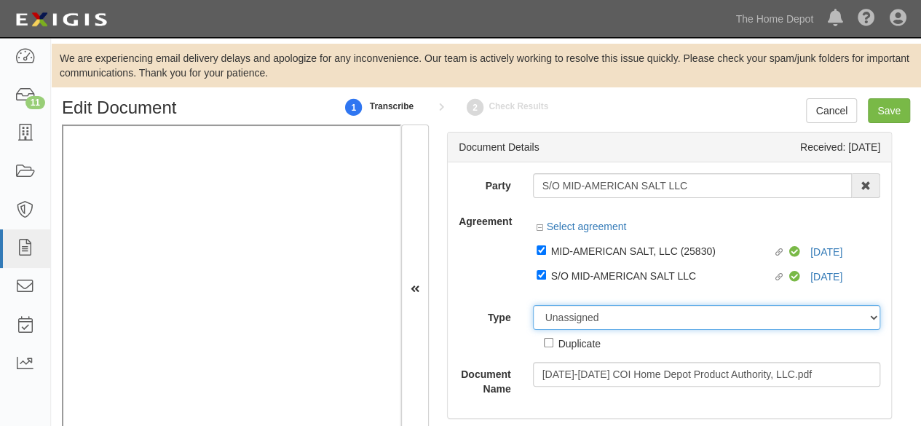
drag, startPoint x: 594, startPoint y: 318, endPoint x: 596, endPoint y: 308, distance: 10.3
click at [594, 318] on select "Unassigned Binder Cancellation Notice Certificate Contract Endorsement Insuranc…" at bounding box center [707, 317] width 348 height 25
select select "CertificateDetail"
click at [533, 305] on select "Unassigned Binder Cancellation Notice Certificate Contract Endorsement Insuranc…" at bounding box center [707, 317] width 348 height 25
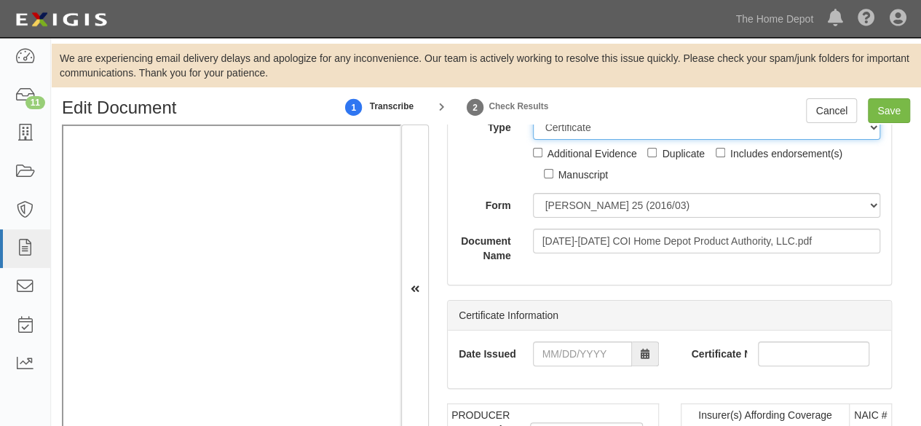
scroll to position [219, 0]
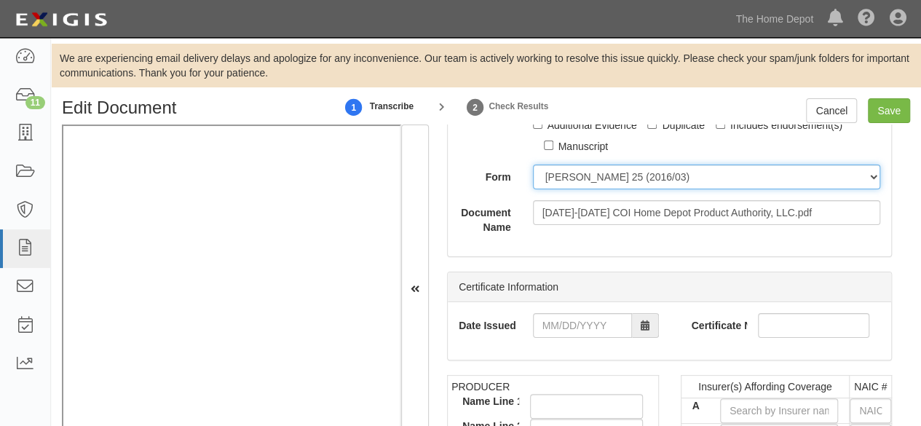
drag, startPoint x: 599, startPoint y: 180, endPoint x: 597, endPoint y: 188, distance: 8.3
click at [599, 181] on select "ACORD 25 (2016/03) ACORD 101 ACORD 855 NY (2014/05) General" at bounding box center [707, 177] width 348 height 25
select select "GeneralFormDetail"
click at [533, 165] on select "ACORD 25 (2016/03) ACORD 101 ACORD 855 NY (2014/05) General" at bounding box center [707, 177] width 348 height 25
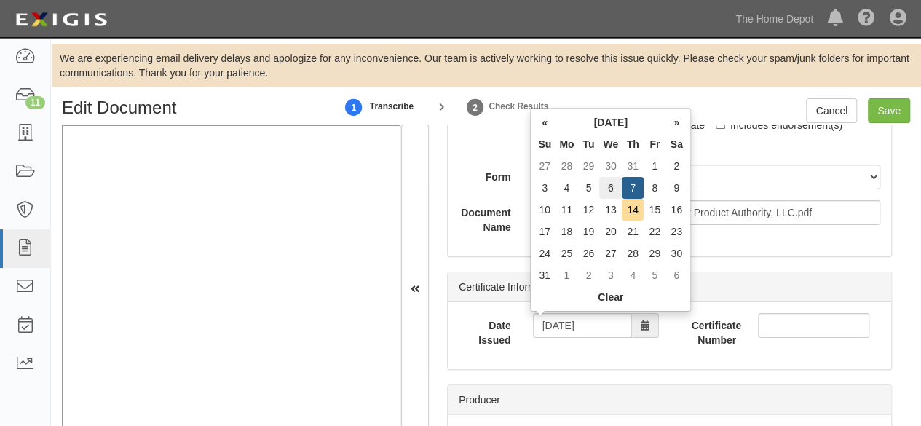
click at [609, 183] on td "6" at bounding box center [610, 188] width 23 height 22
type input "08/06/2025"
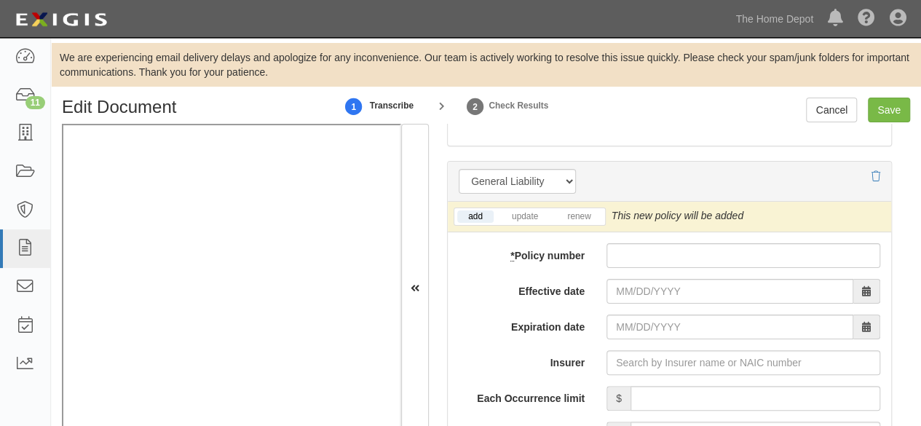
scroll to position [1238, 0]
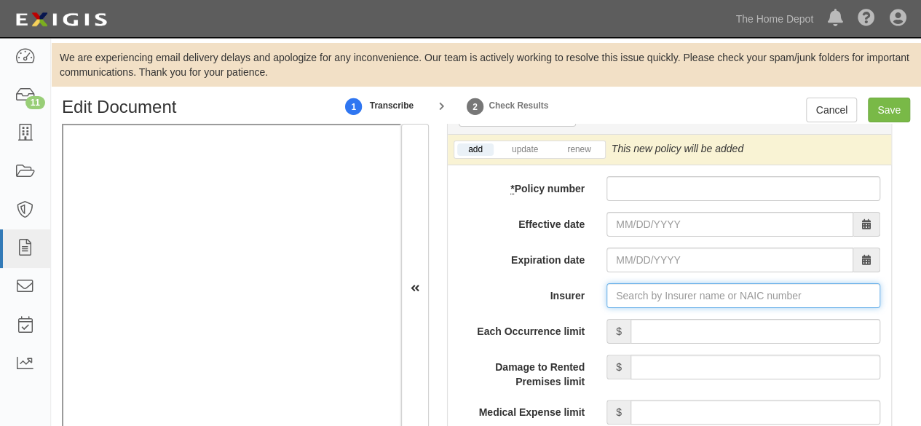
click at [645, 295] on input "Insurer" at bounding box center [744, 295] width 274 height 25
paste input "12572"
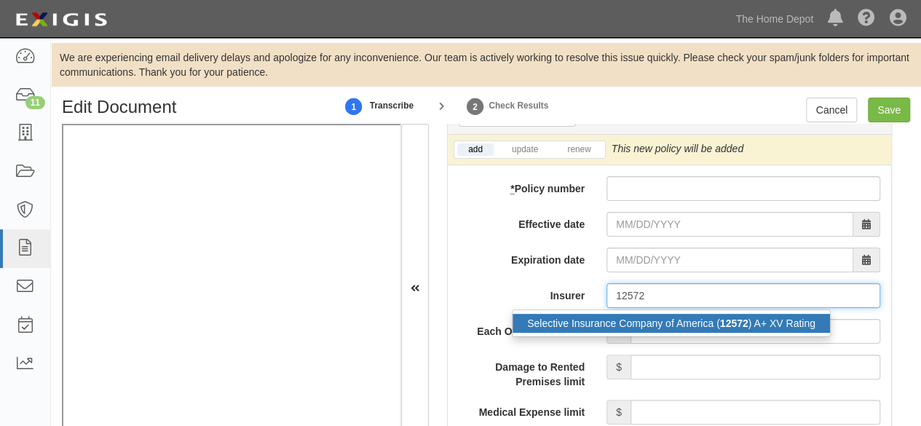
click at [628, 325] on div "Selective Insurance Company of America ( 12572 ) A+ XV Rating" at bounding box center [672, 323] width 318 height 19
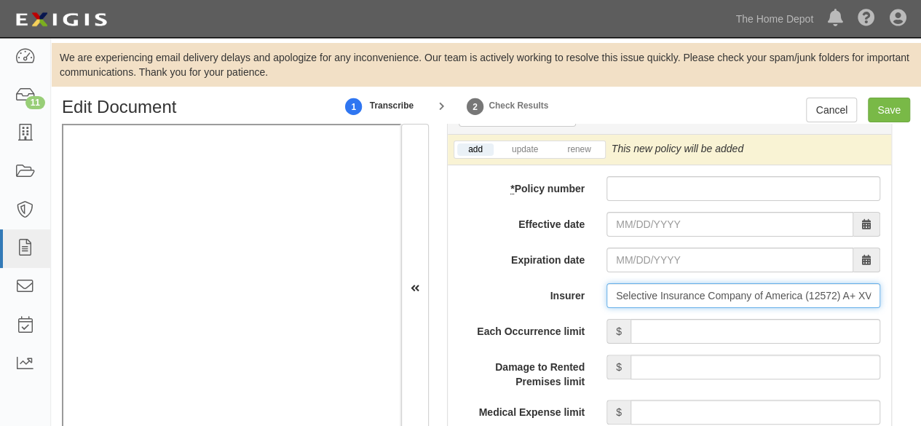
type input "Selective Insurance Company of America (12572) A+ XV Rating"
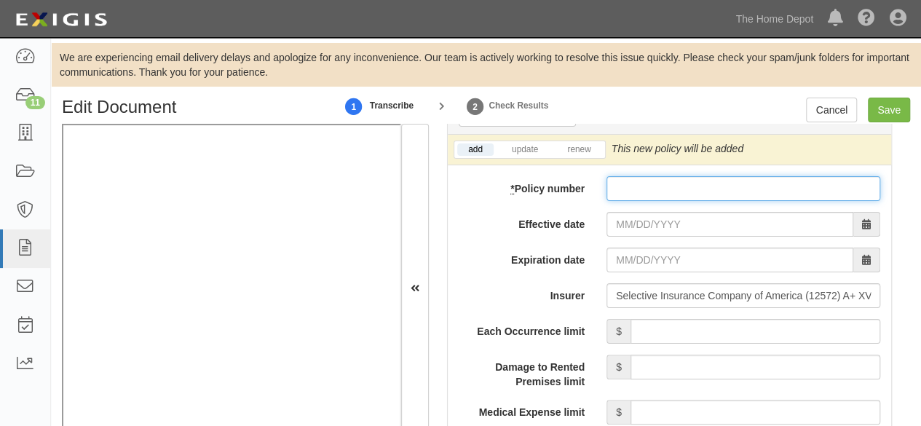
paste input "S 2493908"
click at [623, 194] on input "S 2493908" at bounding box center [744, 188] width 274 height 25
type input "S 2493908"
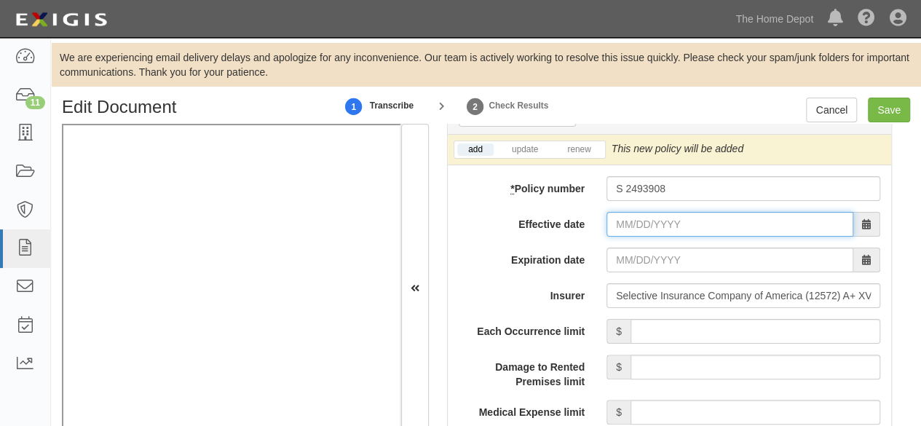
click at [624, 219] on input "Effective date" at bounding box center [730, 224] width 247 height 25
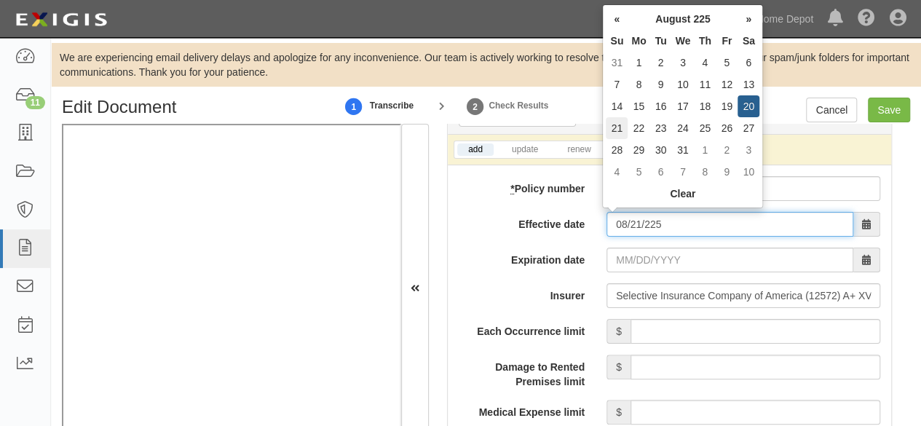
type input "08/21/225"
type input "08/21/0226"
drag, startPoint x: 621, startPoint y: 130, endPoint x: 534, endPoint y: 160, distance: 91.7
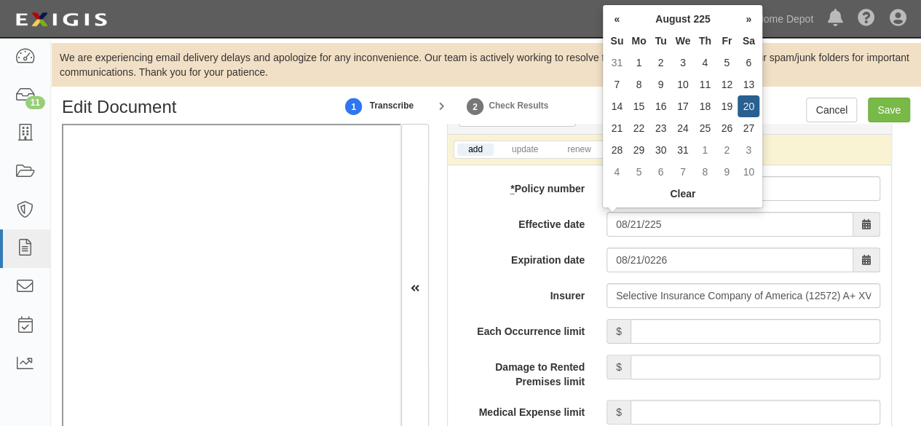
click at [621, 130] on td "21" at bounding box center [617, 128] width 22 height 22
type input "08/21/0225"
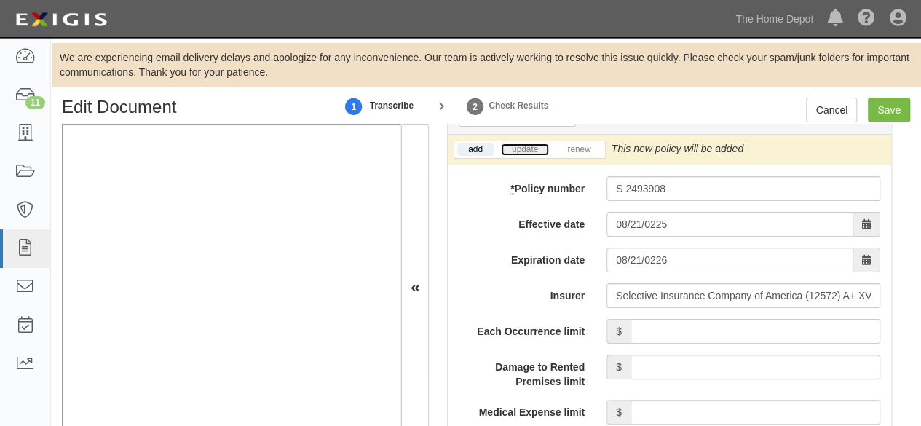
click at [532, 149] on link "update" at bounding box center [525, 149] width 48 height 12
click at [865, 145] on icon at bounding box center [867, 150] width 10 height 10
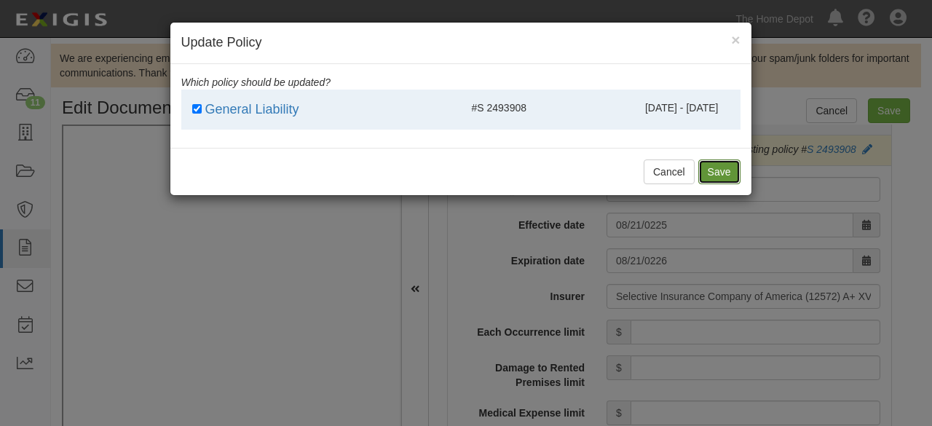
click at [727, 169] on button "Save" at bounding box center [719, 172] width 42 height 25
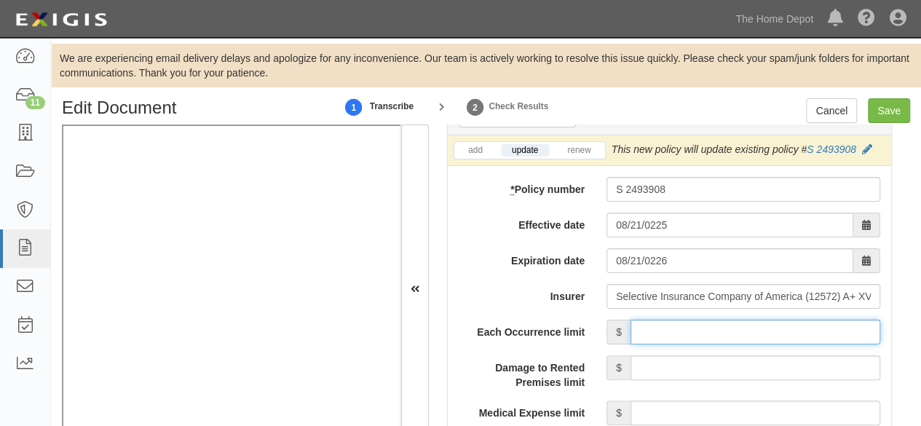
click at [718, 328] on input "Each Occurrence limit" at bounding box center [756, 332] width 250 height 25
type input "1,000,000"
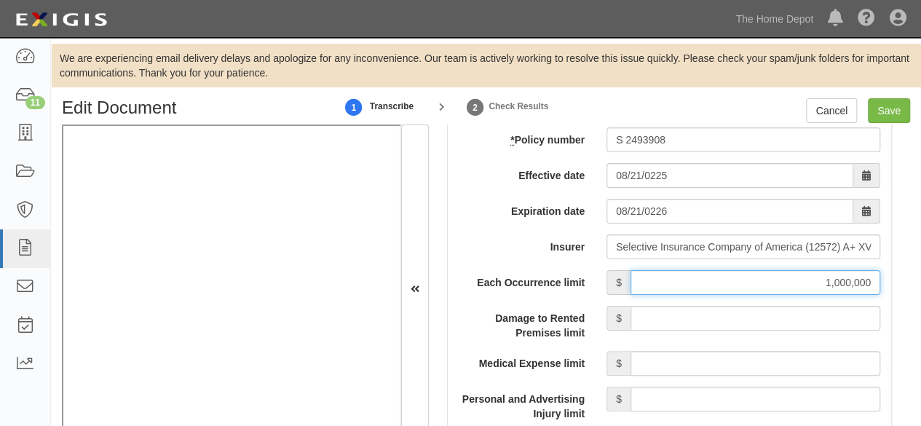
scroll to position [1384, 0]
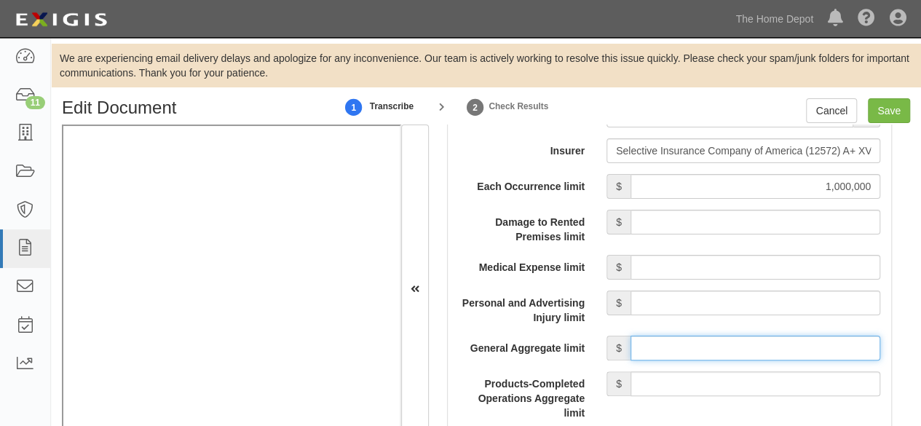
click at [698, 340] on input "General Aggregate limit" at bounding box center [756, 348] width 250 height 25
type input "2,000,000"
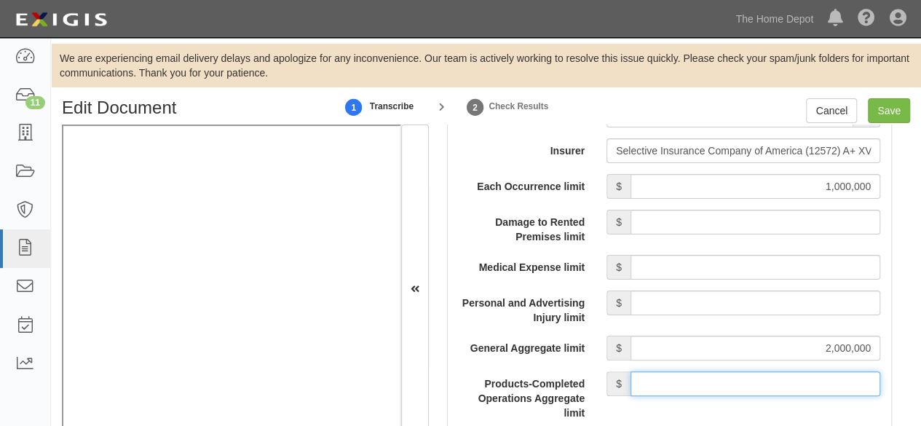
drag, startPoint x: 707, startPoint y: 393, endPoint x: 708, endPoint y: 385, distance: 8.0
click at [707, 388] on input "Products-Completed Operations Aggregate limit" at bounding box center [756, 383] width 250 height 25
click at [708, 385] on input "Products-Completed Operations Aggregate limit" at bounding box center [756, 383] width 250 height 25
type input "2,000,000"
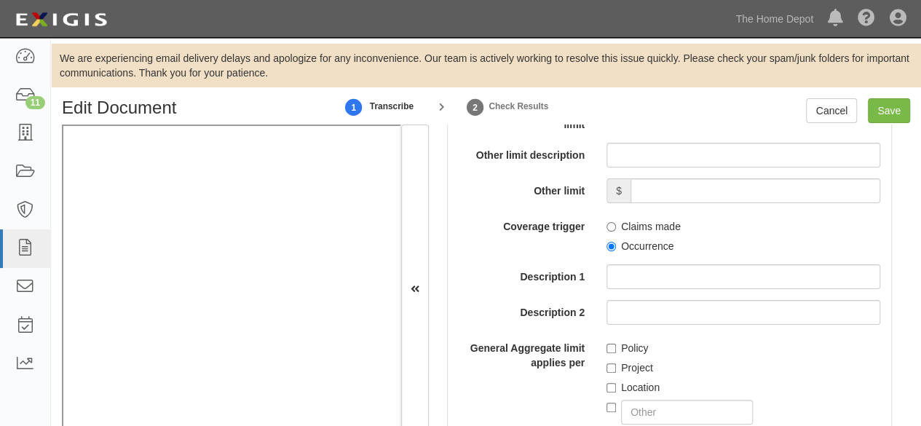
scroll to position [1675, 0]
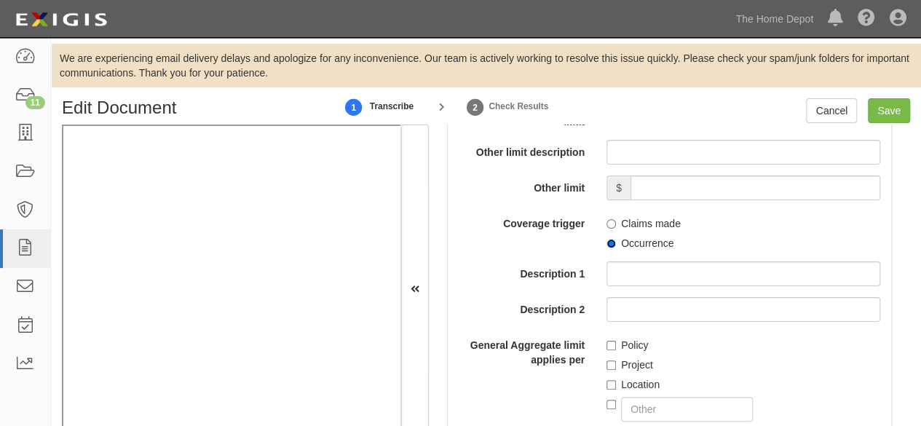
drag, startPoint x: 607, startPoint y: 236, endPoint x: 611, endPoint y: 271, distance: 35.2
click at [608, 241] on input "Occurrence" at bounding box center [611, 243] width 9 height 9
radio input "true"
click at [607, 342] on input "Policy" at bounding box center [611, 345] width 9 height 9
checkbox input "true"
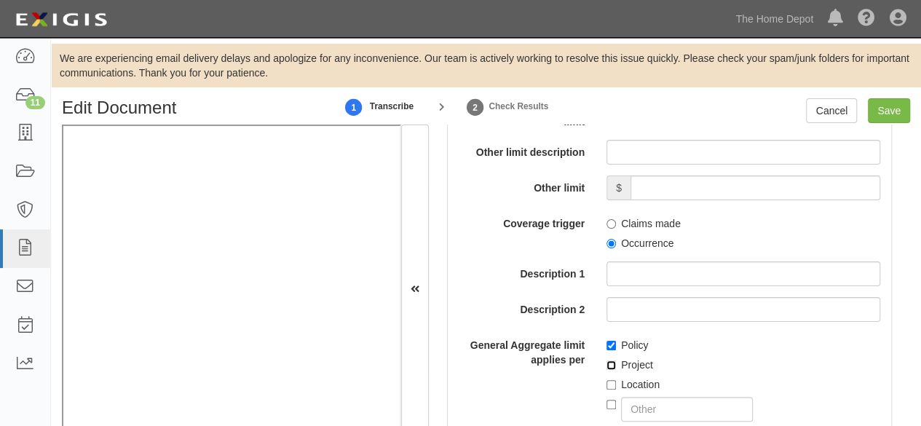
drag, startPoint x: 607, startPoint y: 363, endPoint x: 602, endPoint y: 377, distance: 15.0
click at [607, 366] on input "Project" at bounding box center [611, 365] width 9 height 9
checkbox input "true"
click at [607, 380] on input "Location" at bounding box center [611, 384] width 9 height 9
checkbox input "true"
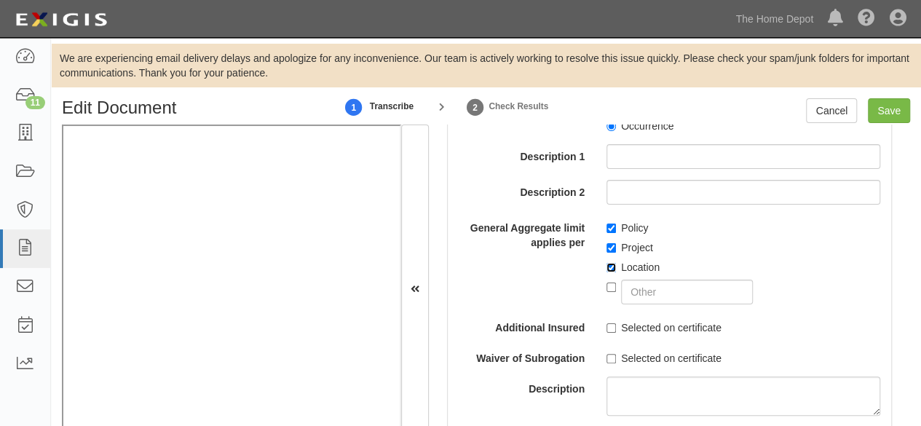
scroll to position [1821, 0]
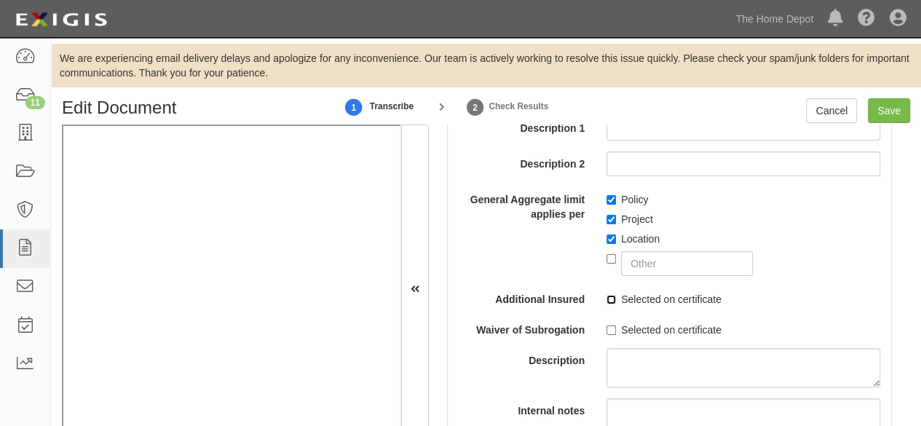
click at [607, 299] on input "Selected on certificate" at bounding box center [611, 299] width 9 height 9
checkbox input "true"
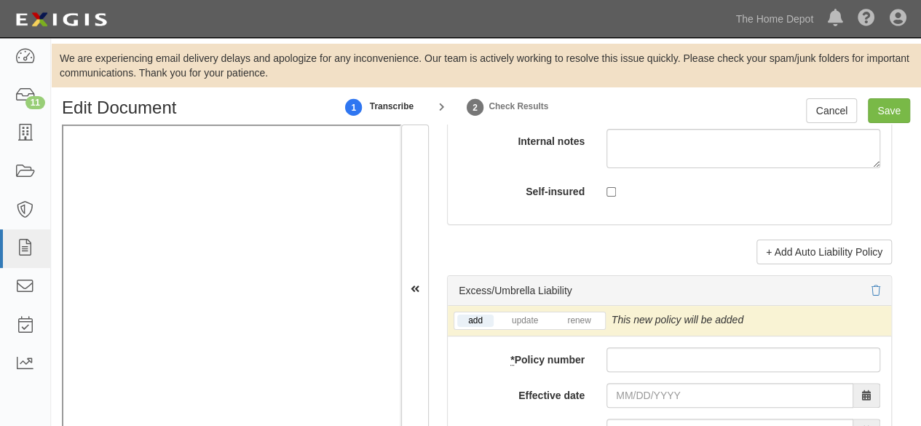
scroll to position [3059, 0]
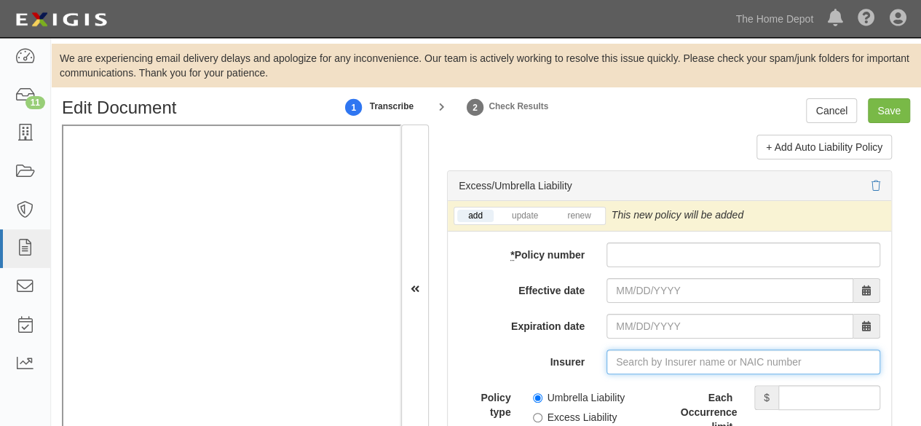
click at [620, 361] on input "Insurer" at bounding box center [744, 362] width 274 height 25
paste input "12572"
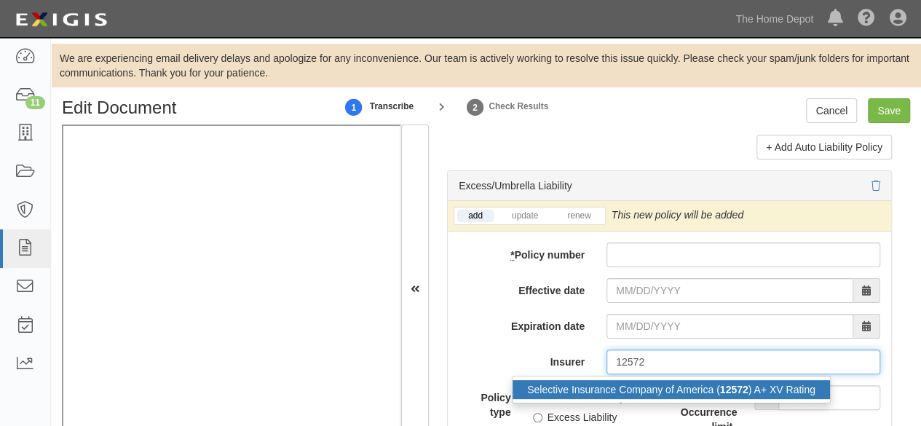
click at [613, 385] on div "Selective Insurance Company of America ( 12572 ) A+ XV Rating" at bounding box center [672, 389] width 318 height 19
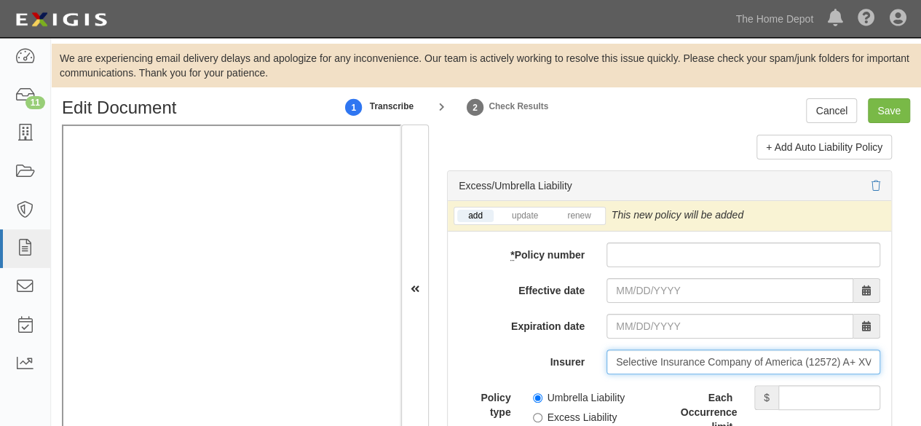
type input "Selective Insurance Company of America (12572) A+ XV Rating"
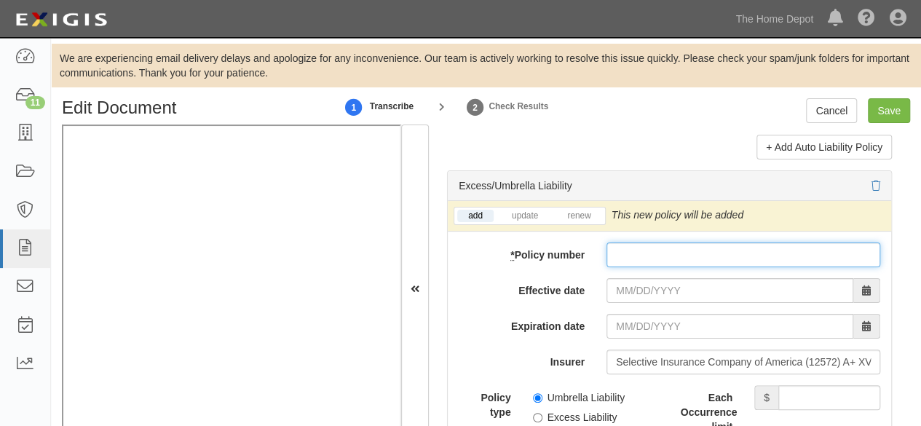
click at [641, 243] on input "* Policy number" at bounding box center [744, 255] width 274 height 25
paste input "S 2493908"
type input "S 2493908"
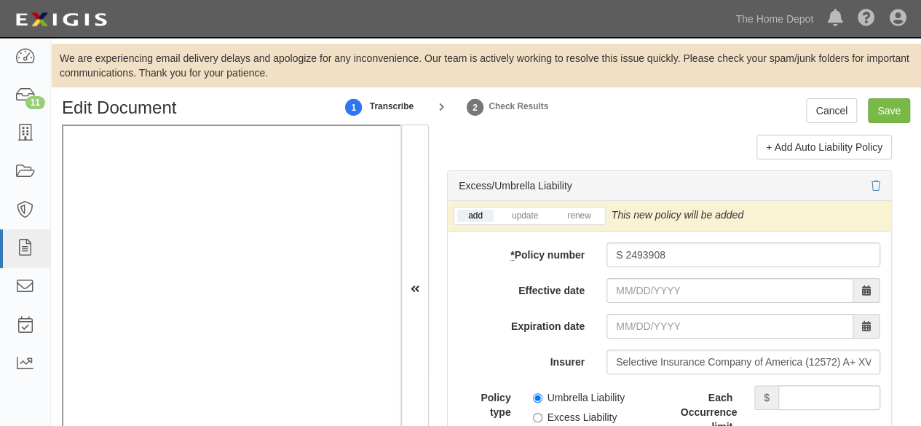
drag, startPoint x: 642, startPoint y: 276, endPoint x: 642, endPoint y: 285, distance: 8.7
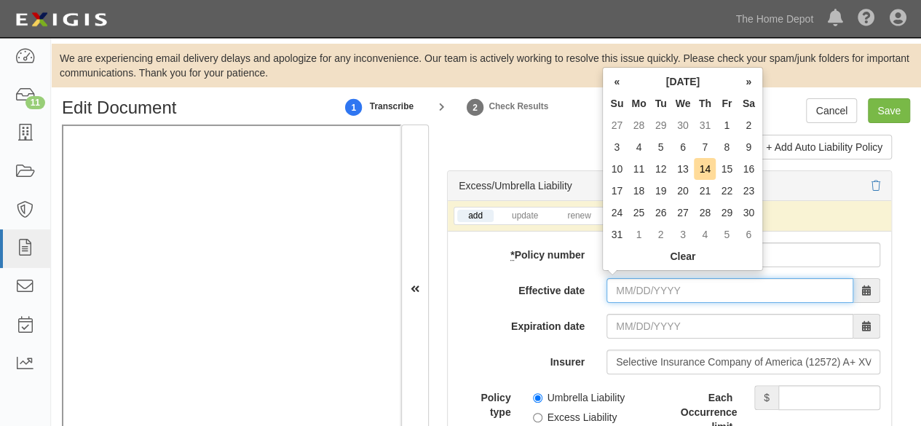
drag, startPoint x: 642, startPoint y: 285, endPoint x: 634, endPoint y: 280, distance: 9.8
click at [642, 285] on input "Effective date" at bounding box center [730, 290] width 247 height 25
type input "08/21/2025"
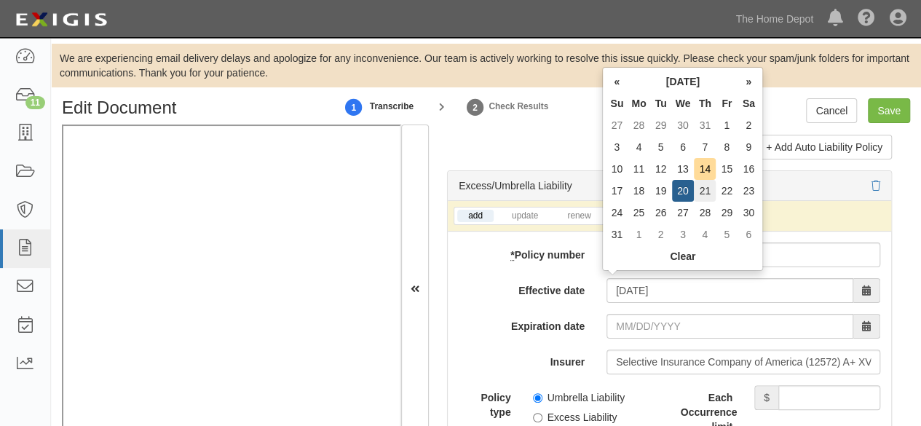
type input "08/21/2026"
click at [711, 186] on td "21" at bounding box center [705, 191] width 22 height 22
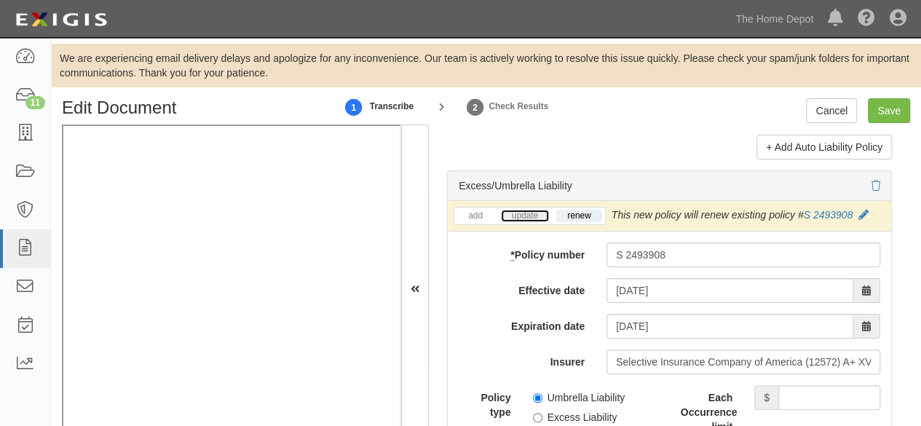
click at [523, 210] on link "update" at bounding box center [525, 216] width 48 height 12
click at [865, 210] on icon at bounding box center [867, 215] width 10 height 10
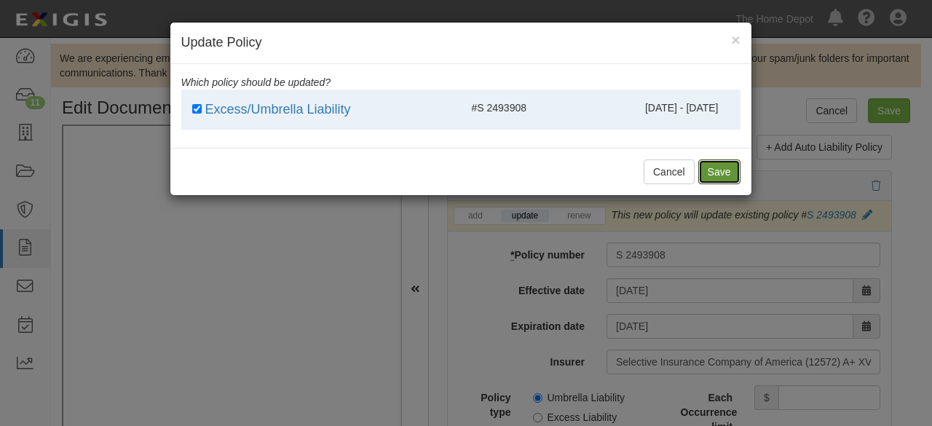
drag, startPoint x: 728, startPoint y: 174, endPoint x: 717, endPoint y: 231, distance: 58.0
click at [728, 174] on button "Save" at bounding box center [719, 172] width 42 height 25
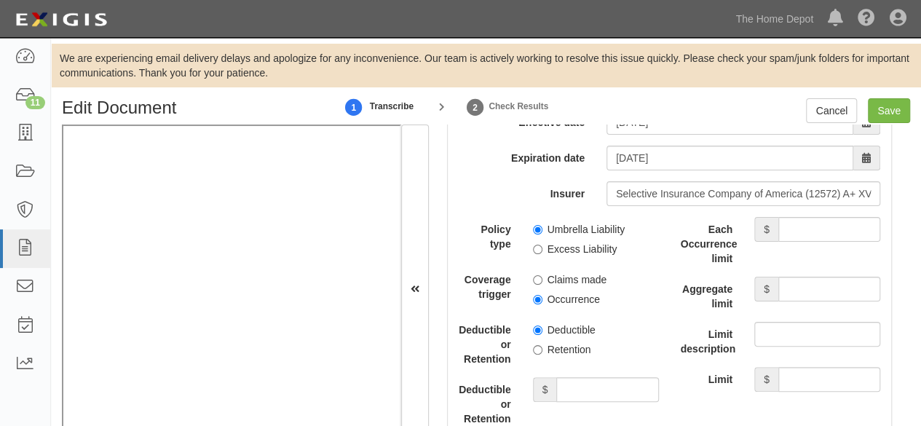
scroll to position [3205, 0]
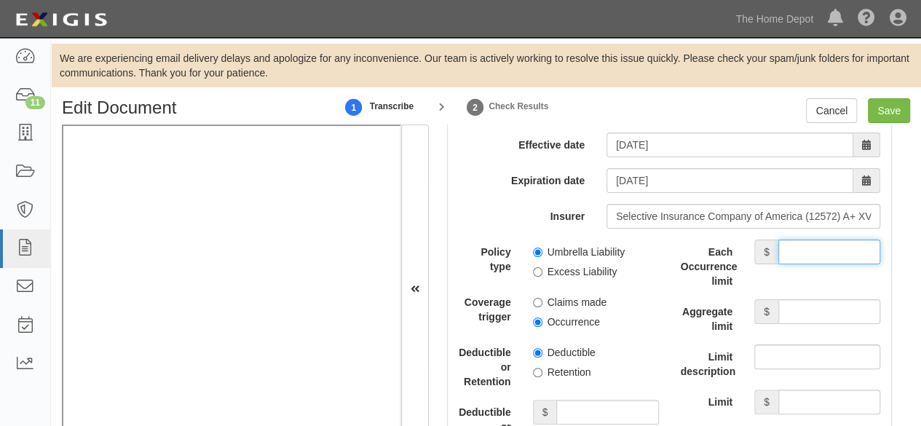
drag, startPoint x: 799, startPoint y: 248, endPoint x: 764, endPoint y: 250, distance: 35.0
click at [799, 248] on input "Each Occurrence limit" at bounding box center [830, 252] width 102 height 25
type input "7,000,000"
drag, startPoint x: 802, startPoint y: 301, endPoint x: 798, endPoint y: 293, distance: 9.1
click at [802, 301] on input "Aggregate limit" at bounding box center [830, 311] width 102 height 25
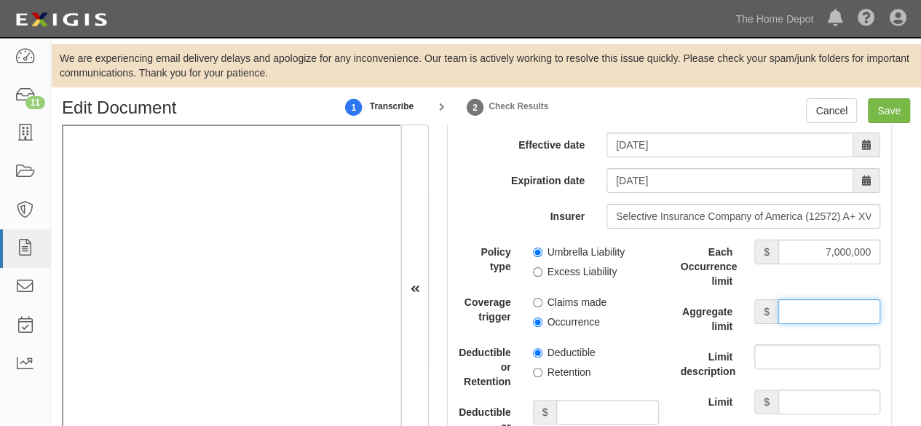
type input "7,000,000"
drag, startPoint x: 538, startPoint y: 248, endPoint x: 533, endPoint y: 301, distance: 52.6
click at [538, 248] on input "Umbrella Liability" at bounding box center [537, 252] width 9 height 9
radio input "true"
click at [533, 318] on input "Occurrence" at bounding box center [537, 322] width 9 height 9
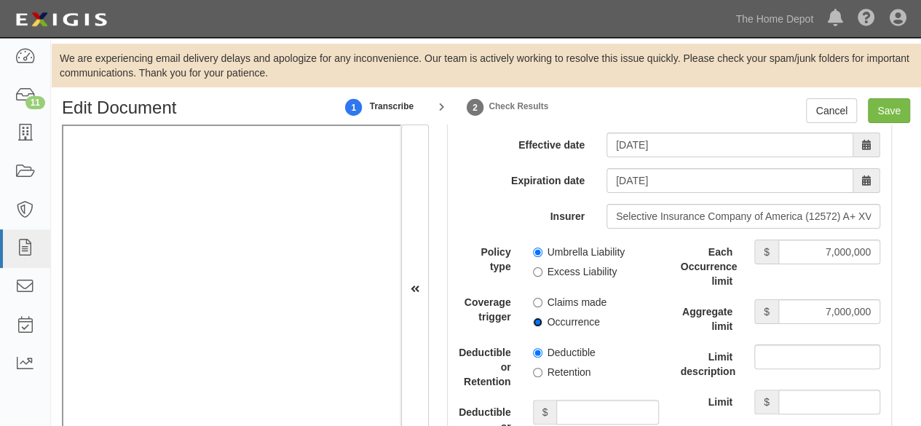
radio input "true"
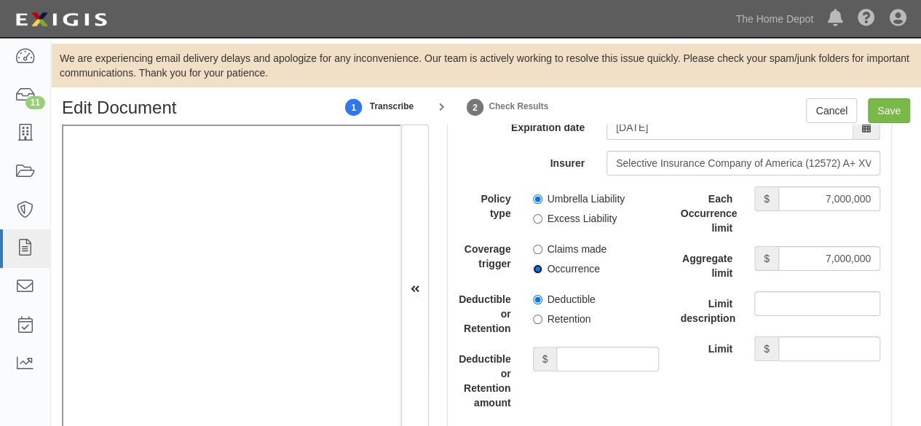
scroll to position [3278, 0]
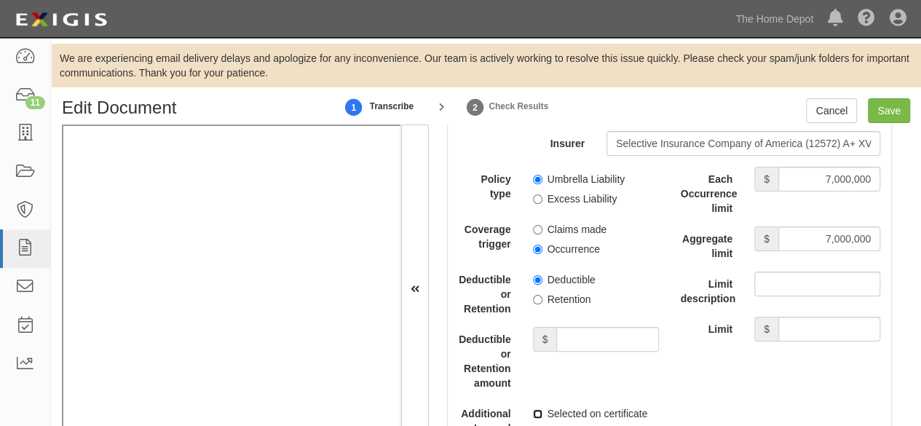
click at [536, 409] on input "Selected on certificate" at bounding box center [537, 413] width 9 height 9
checkbox input "true"
click at [889, 114] on input "Save" at bounding box center [889, 110] width 42 height 25
type input "1000000"
type input "2000000"
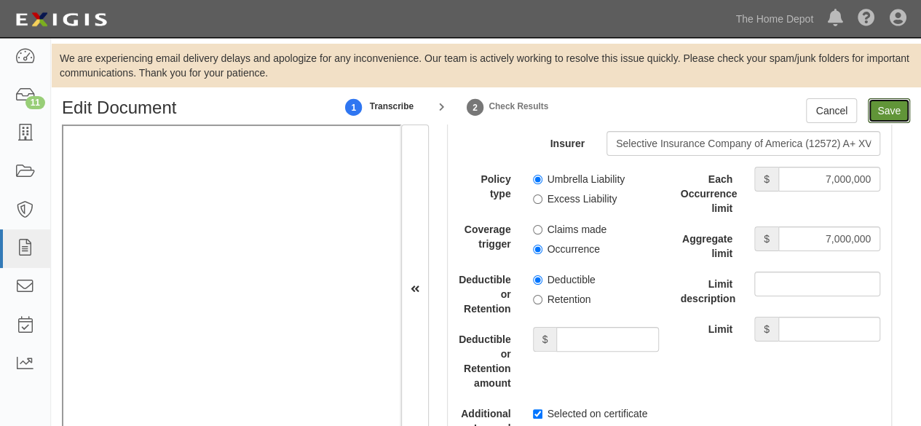
type input "2000000"
type input "7000000"
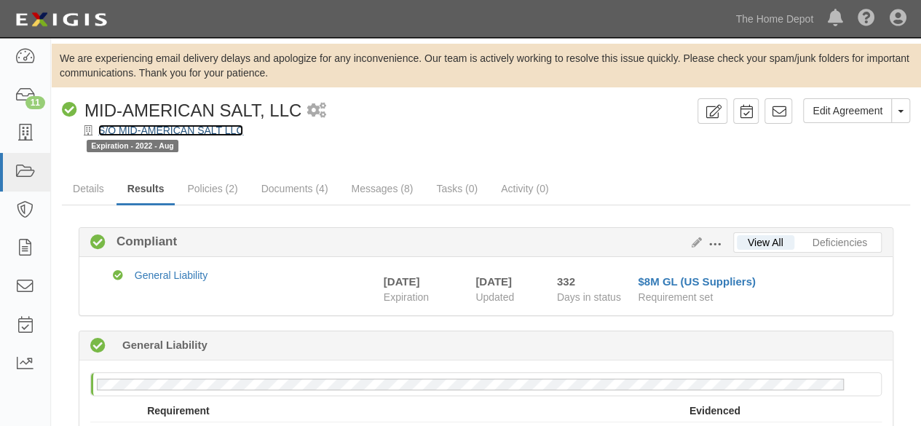
click at [209, 130] on link "S/O MID-AMERICAN SALT LLC" at bounding box center [170, 131] width 145 height 12
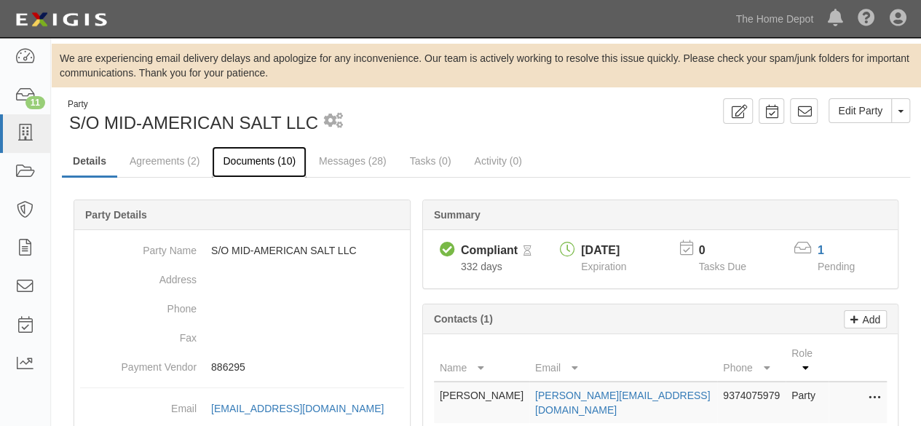
click at [258, 158] on link "Documents (10)" at bounding box center [259, 161] width 95 height 31
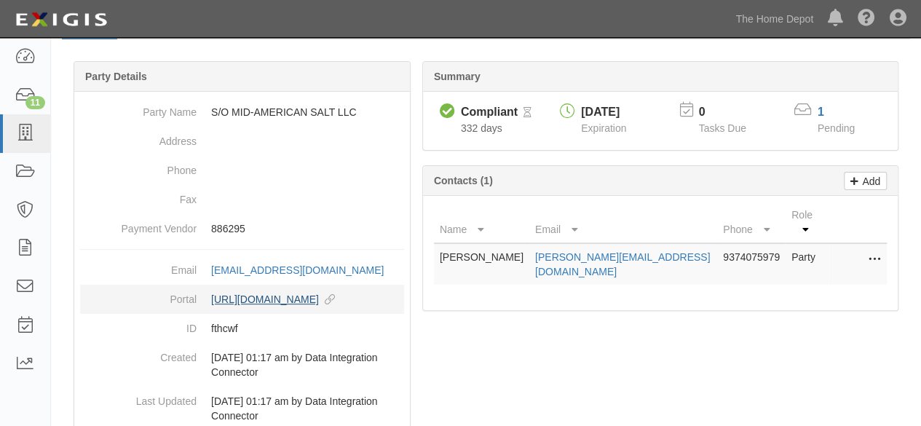
scroll to position [227, 0]
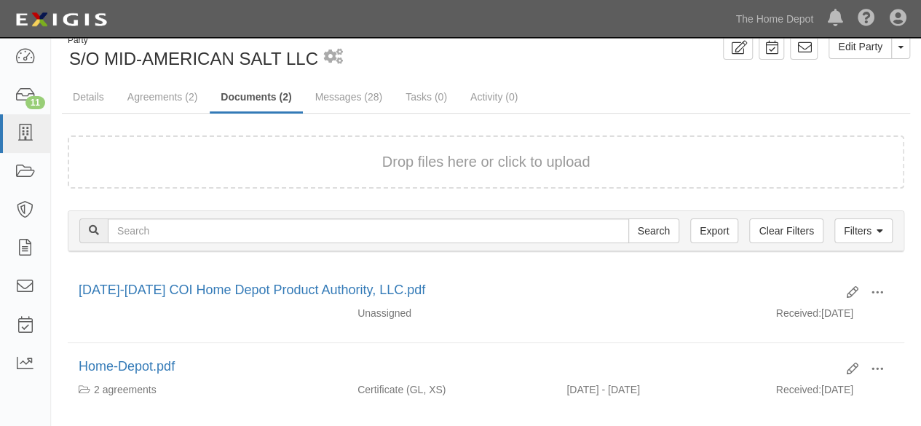
scroll to position [141, 0]
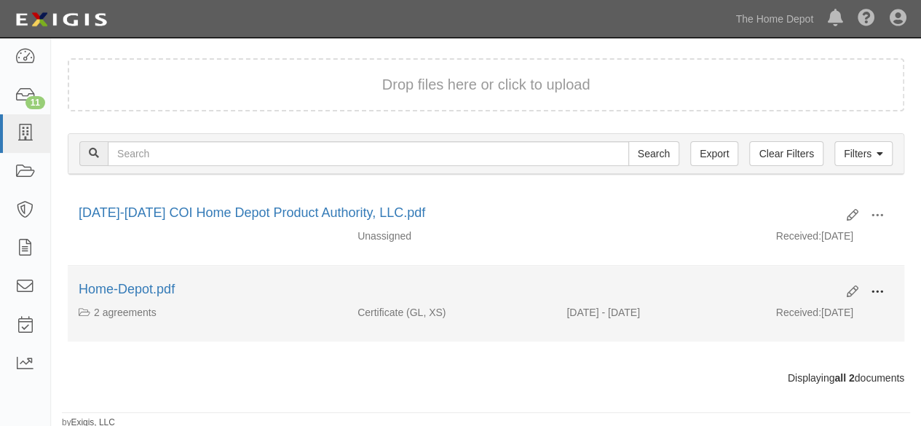
click at [884, 292] on span at bounding box center [877, 292] width 13 height 13
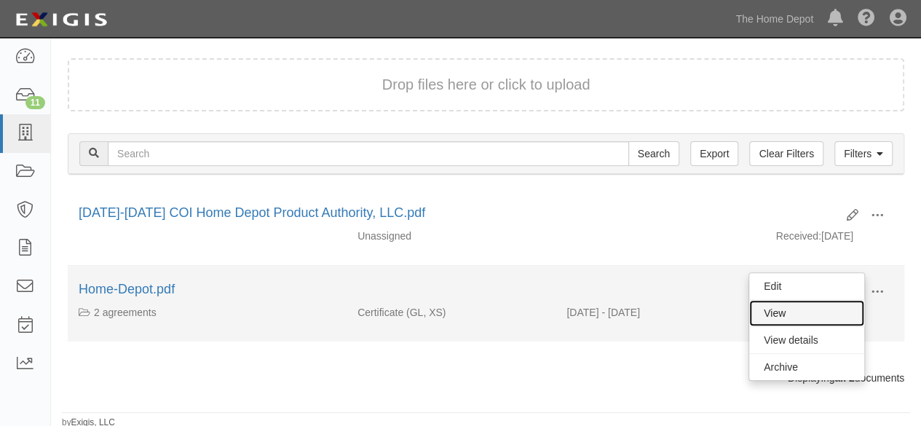
click at [811, 311] on link "View" at bounding box center [806, 313] width 115 height 26
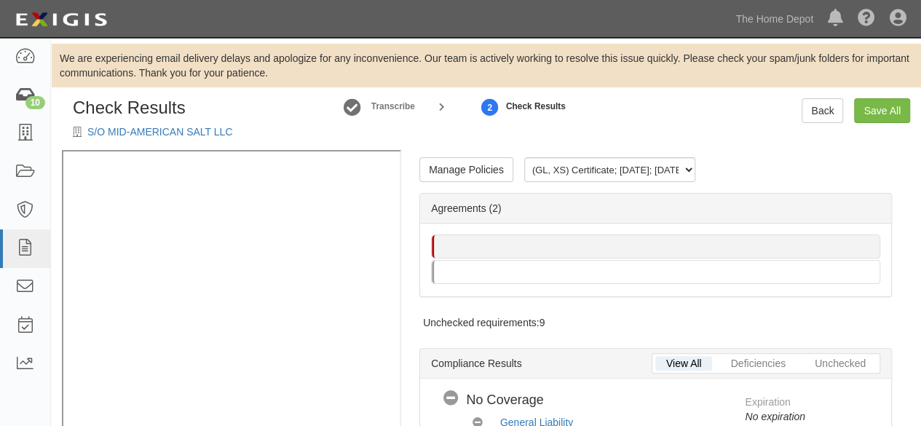
scroll to position [73, 0]
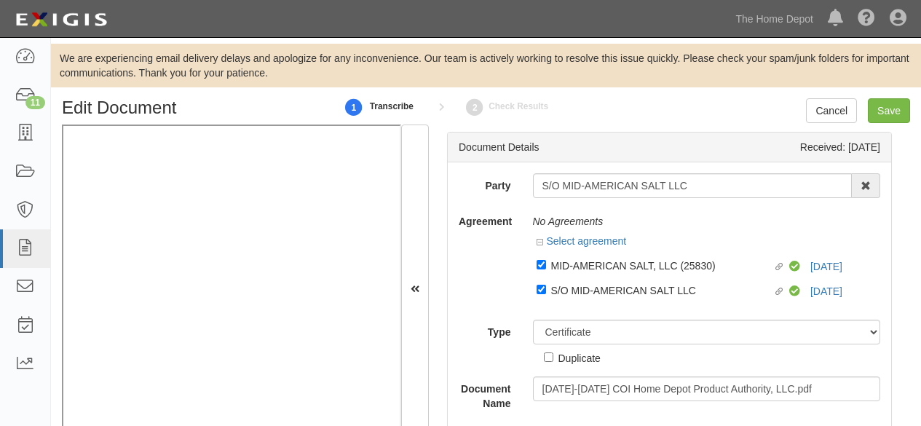
select select "CertificateDetail"
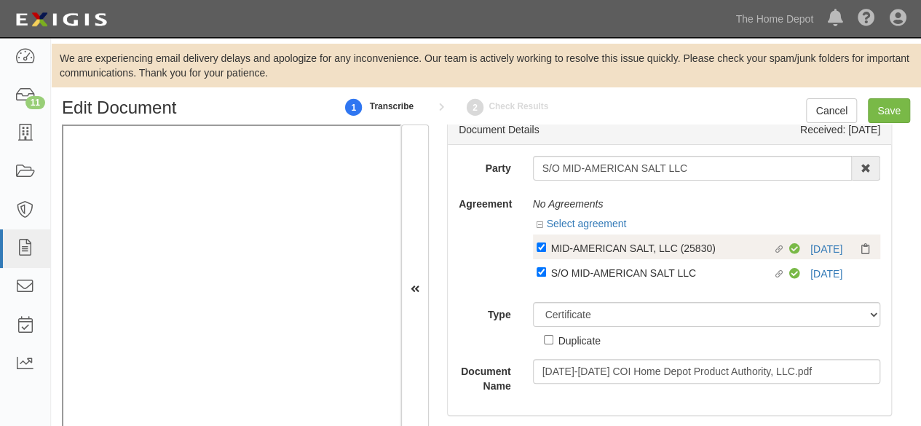
scroll to position [26, 0]
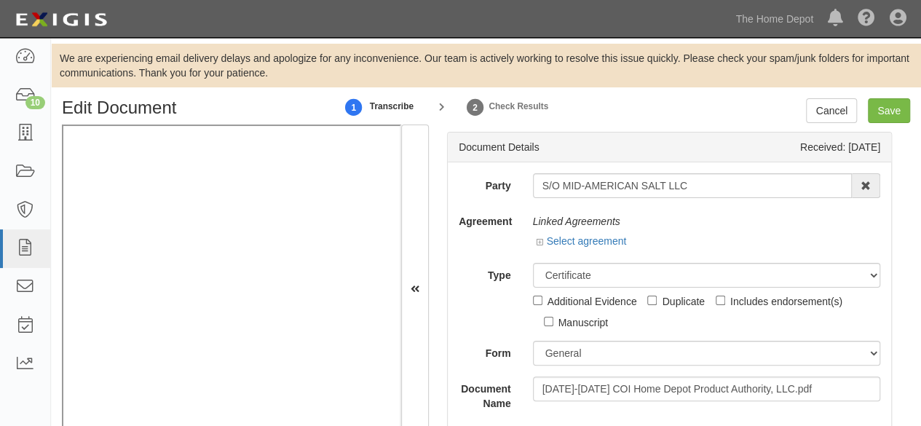
scroll to position [26, 0]
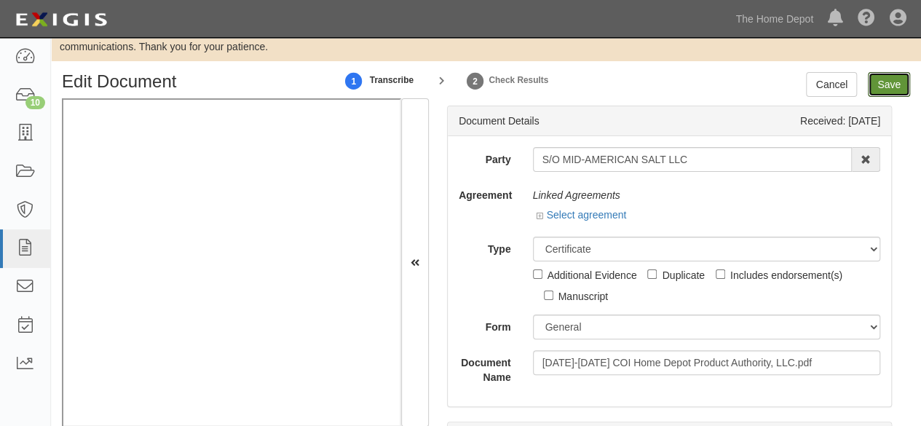
drag, startPoint x: 884, startPoint y: 85, endPoint x: 870, endPoint y: 95, distance: 17.2
click at [884, 85] on input "Save" at bounding box center [889, 84] width 42 height 25
type input "1000000"
type input "2000000"
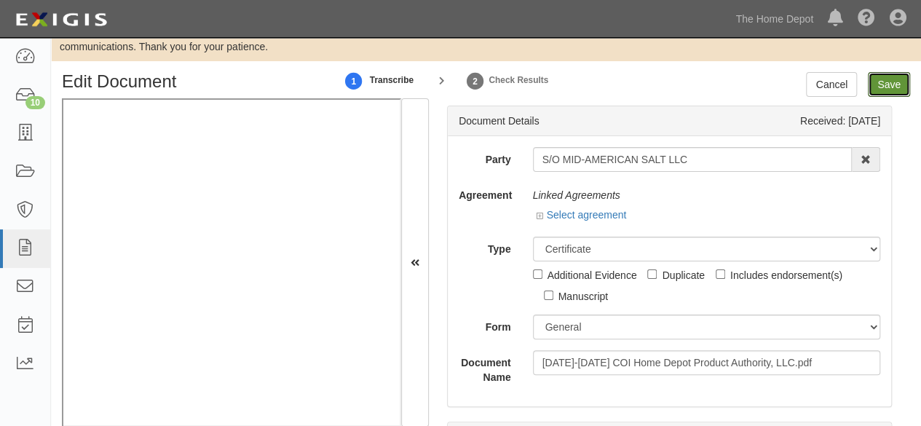
type input "7000000"
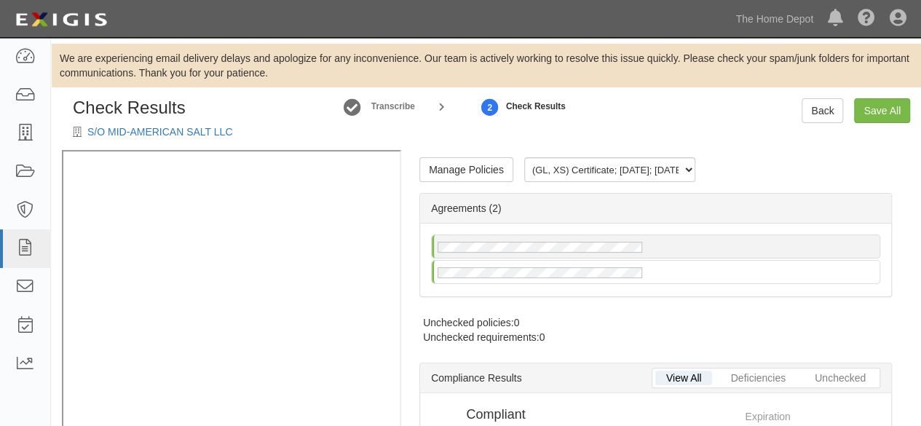
radio input "true"
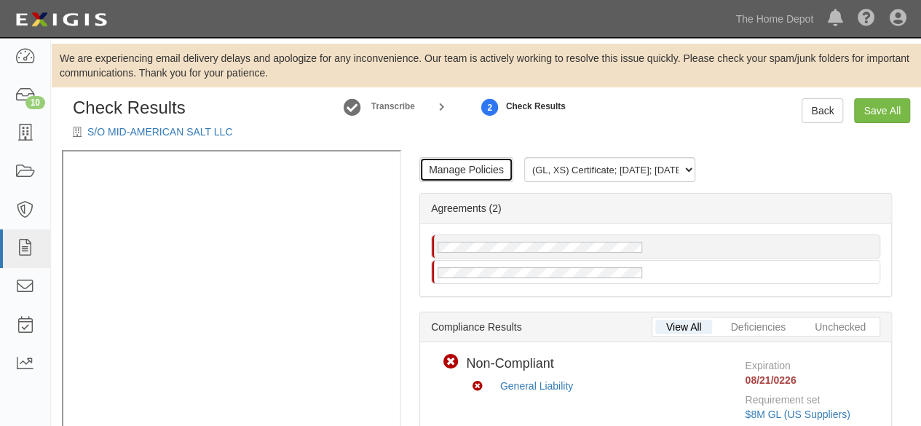
click at [479, 165] on link "Manage Policies" at bounding box center [467, 169] width 94 height 25
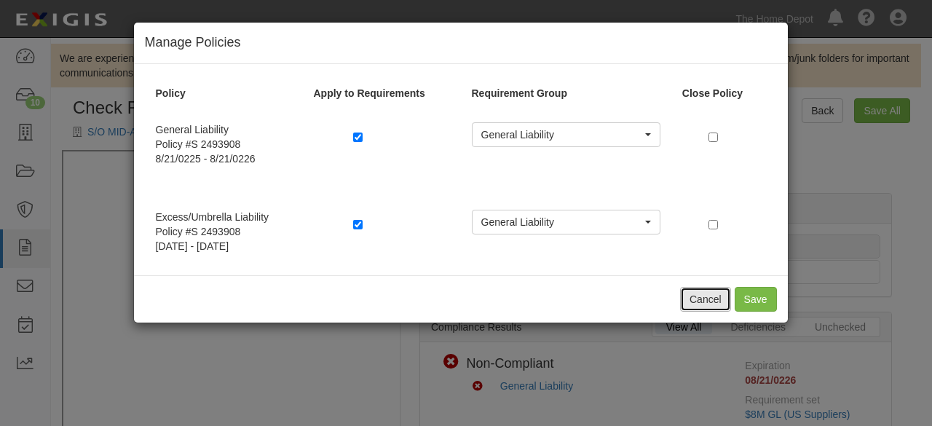
click at [705, 299] on button "Cancel" at bounding box center [705, 299] width 51 height 25
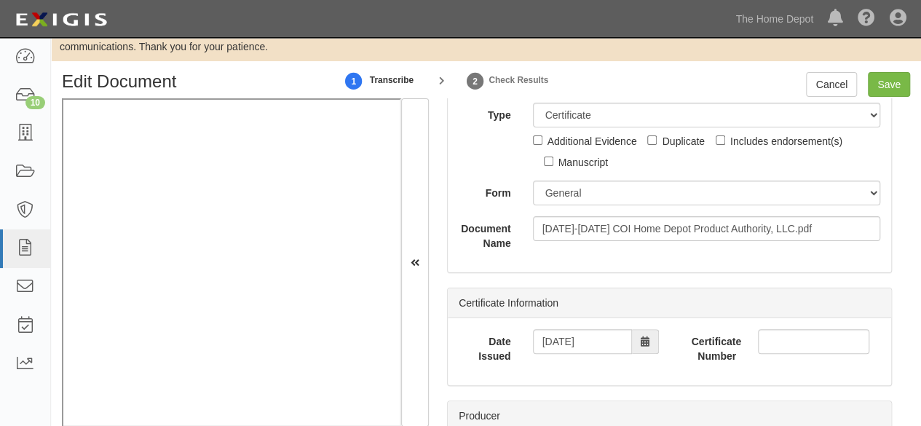
scroll to position [73, 0]
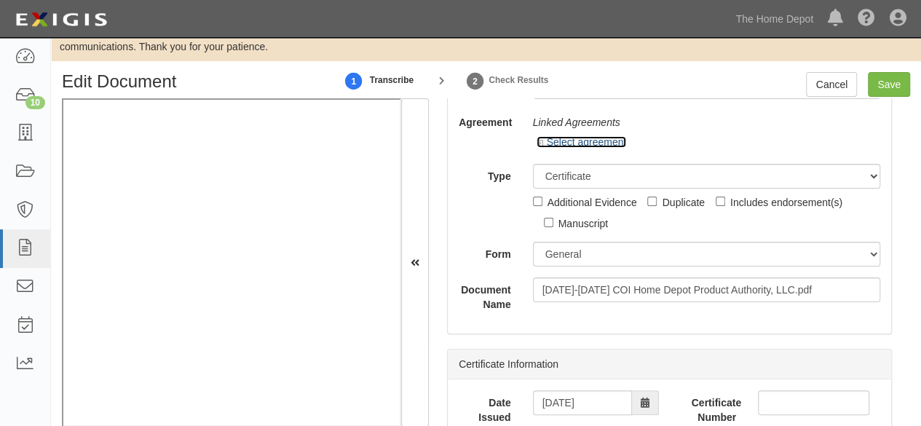
click at [580, 141] on link "Select agreement" at bounding box center [582, 142] width 90 height 12
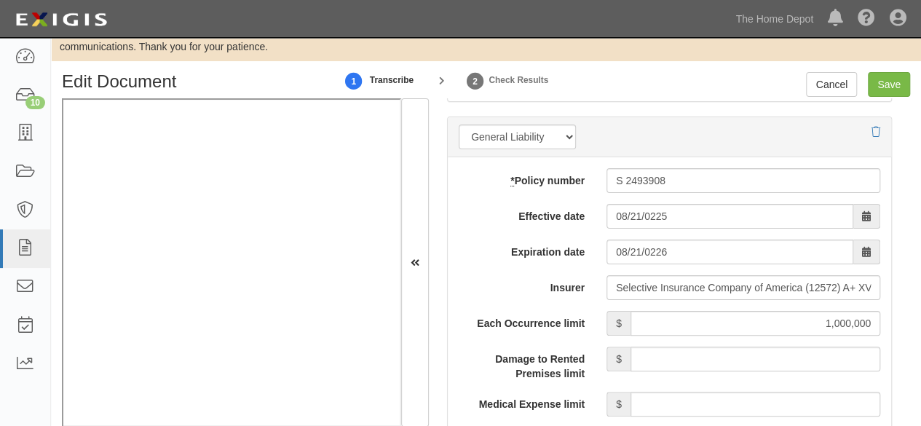
scroll to position [1311, 0]
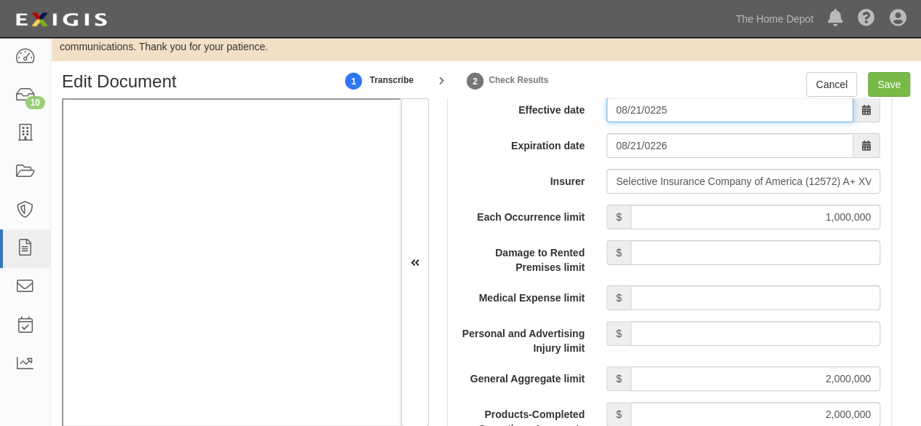
click at [665, 113] on input "08/21/0225" at bounding box center [730, 110] width 247 height 25
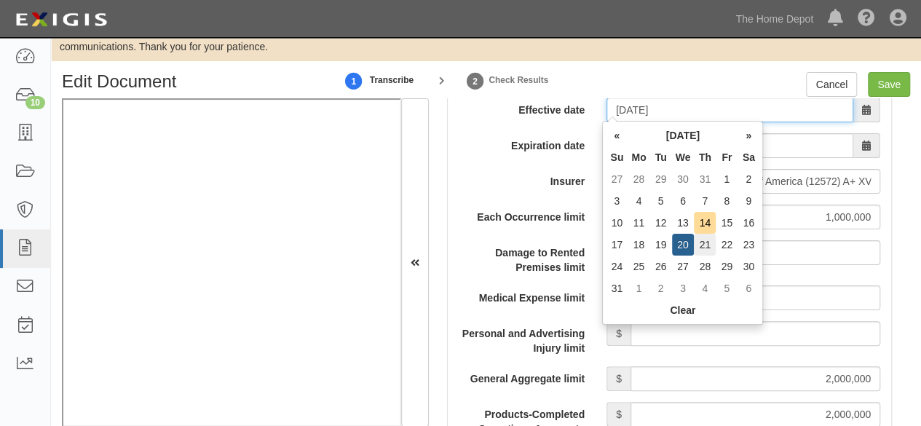
type input "[DATE]"
click at [702, 241] on td "21" at bounding box center [705, 245] width 22 height 22
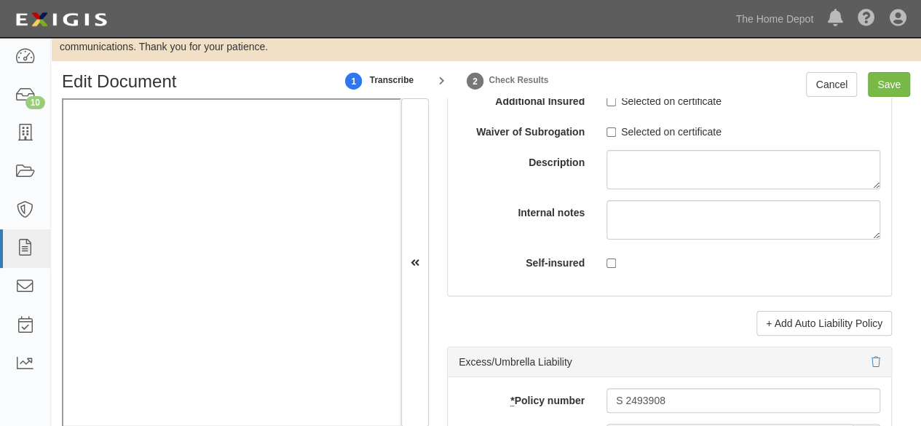
scroll to position [3132, 0]
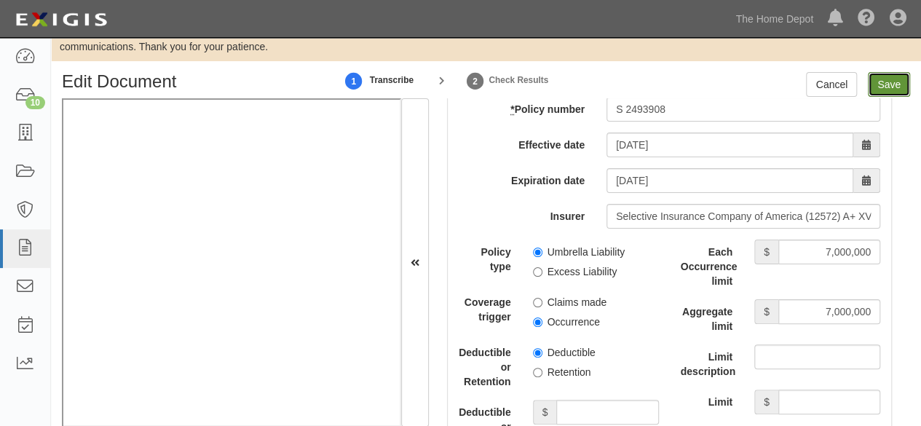
click at [885, 82] on input "Save" at bounding box center [889, 84] width 42 height 25
type input "1000000"
type input "2000000"
type input "7000000"
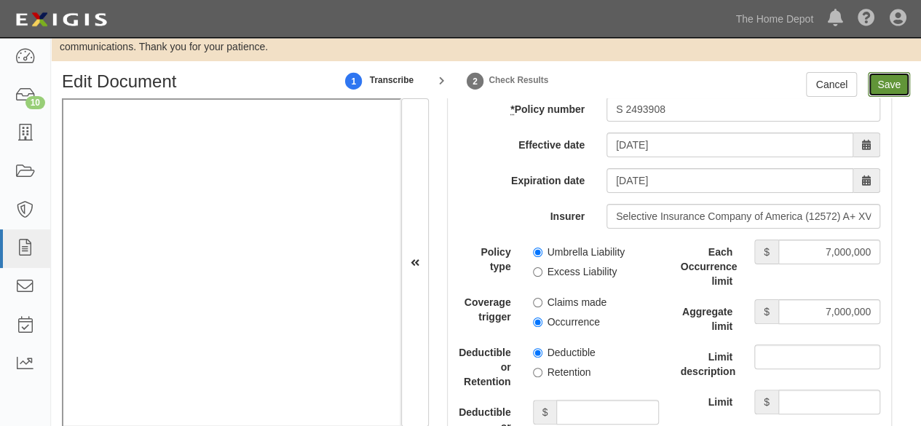
type input "7000000"
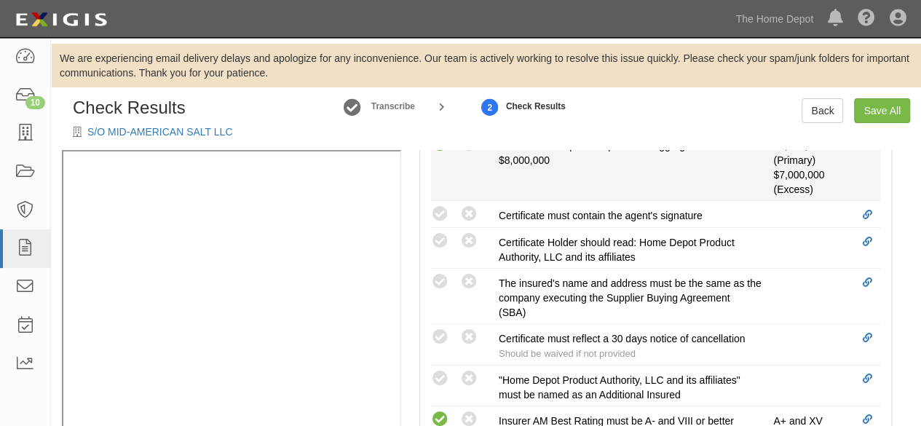
scroll to position [656, 0]
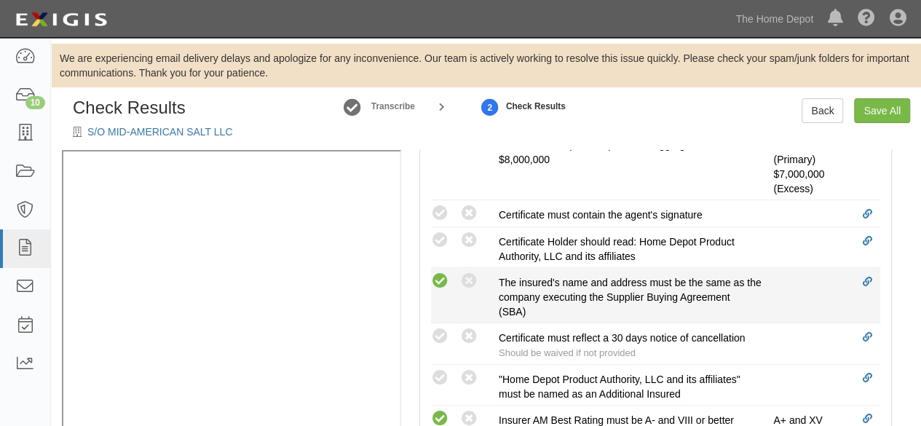
click at [441, 279] on icon at bounding box center [440, 281] width 18 height 18
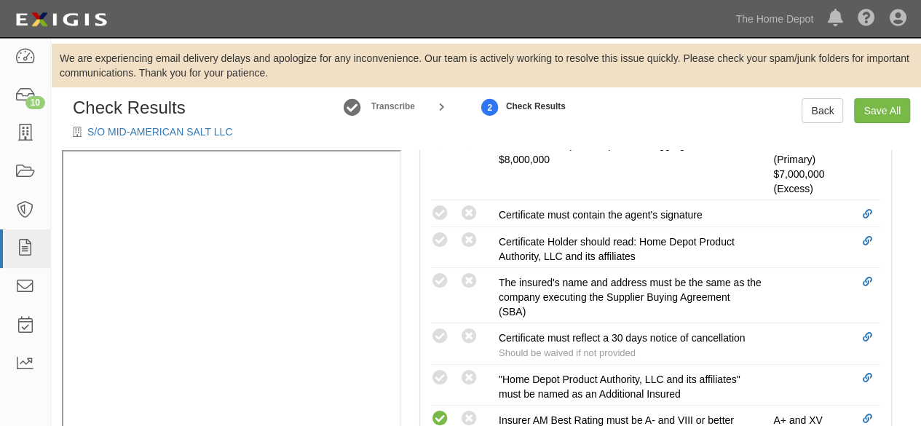
radio input "true"
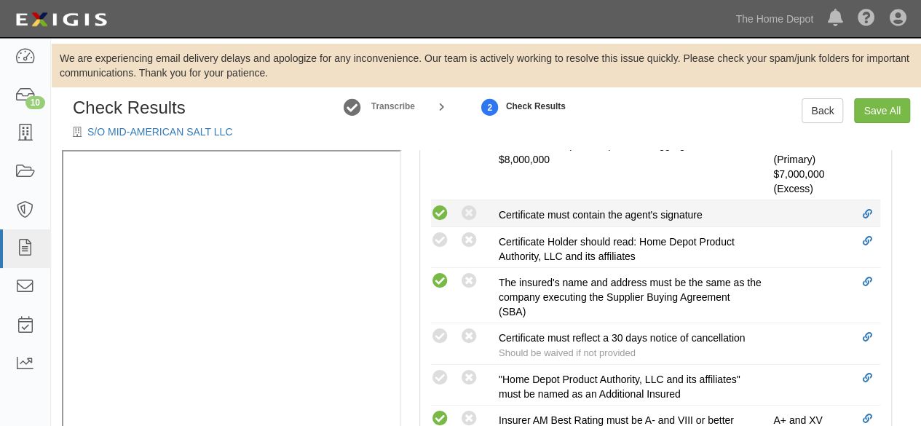
drag, startPoint x: 441, startPoint y: 210, endPoint x: 438, endPoint y: 219, distance: 8.5
click at [440, 213] on icon at bounding box center [440, 214] width 18 height 18
radio input "true"
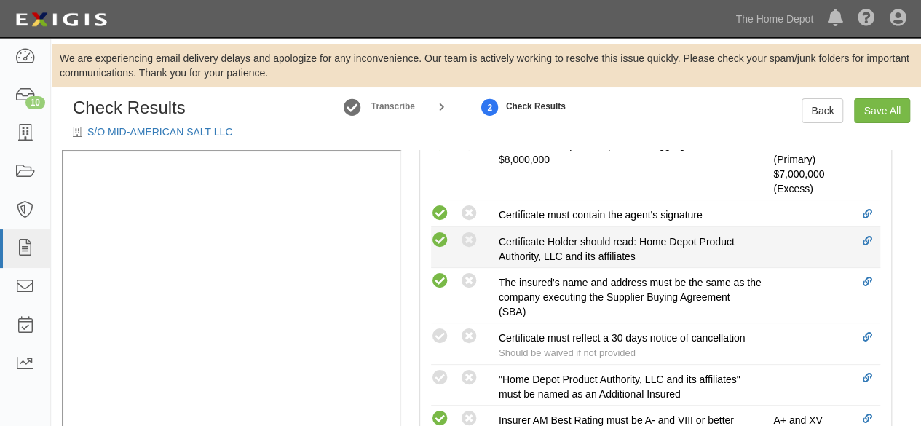
click at [441, 237] on icon at bounding box center [440, 241] width 18 height 18
radio input "true"
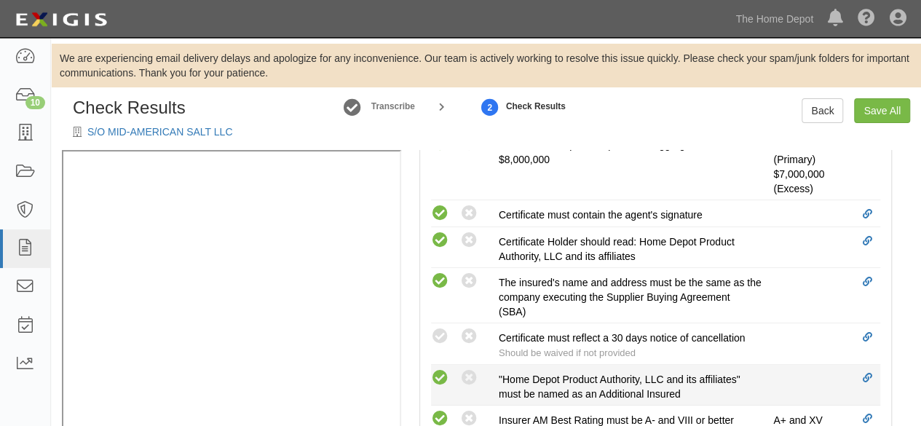
click at [444, 372] on icon at bounding box center [440, 378] width 18 height 18
radio input "true"
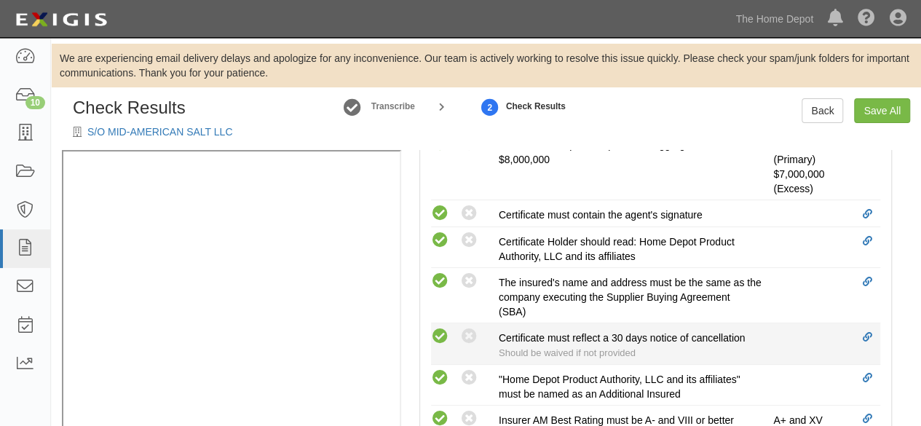
click at [441, 331] on icon at bounding box center [440, 337] width 18 height 18
radio input "true"
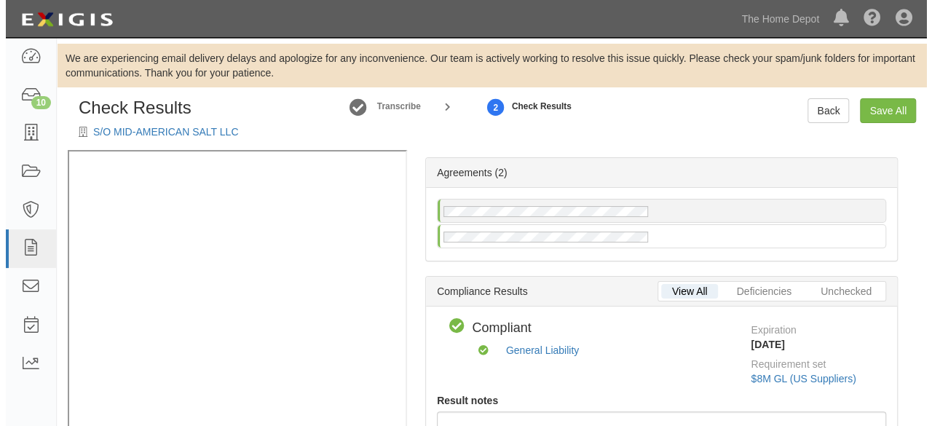
scroll to position [0, 0]
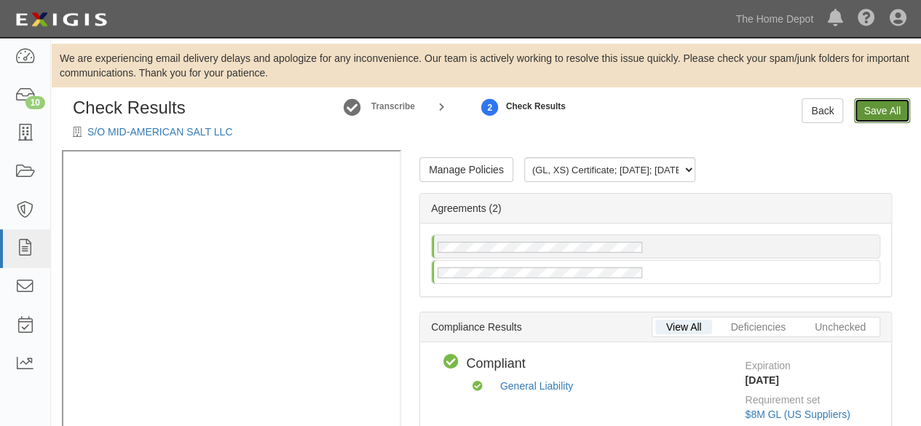
click at [884, 114] on link "Save All" at bounding box center [882, 110] width 56 height 25
radio input "false"
radio input "true"
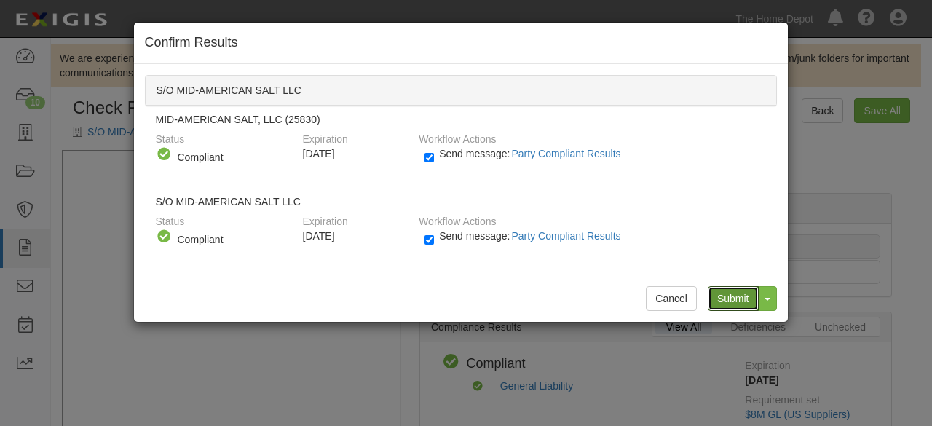
drag, startPoint x: 733, startPoint y: 292, endPoint x: 674, endPoint y: 243, distance: 77.6
click at [733, 288] on input "Submit" at bounding box center [733, 298] width 51 height 25
